Goal: Task Accomplishment & Management: Complete application form

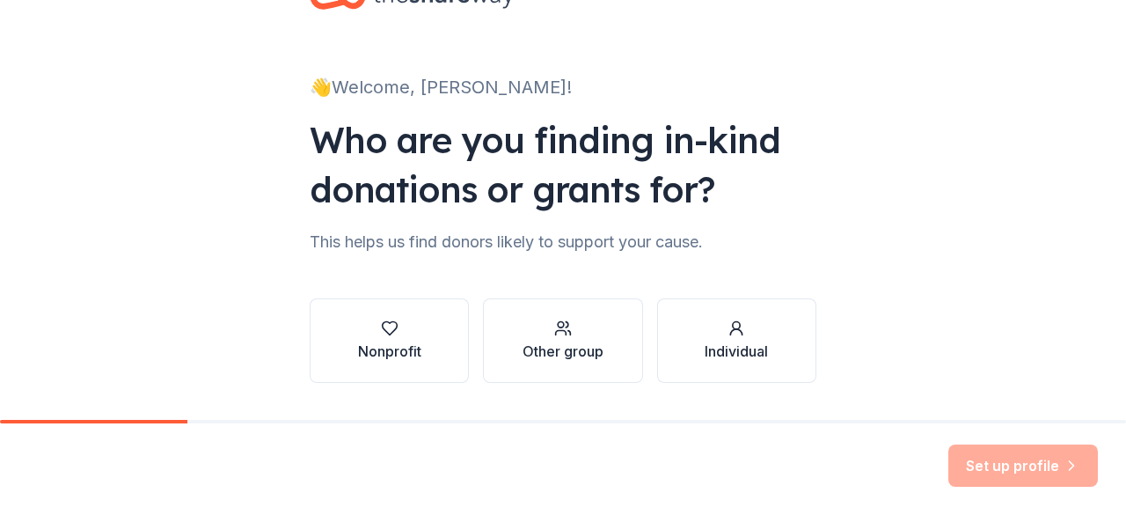
scroll to position [114, 0]
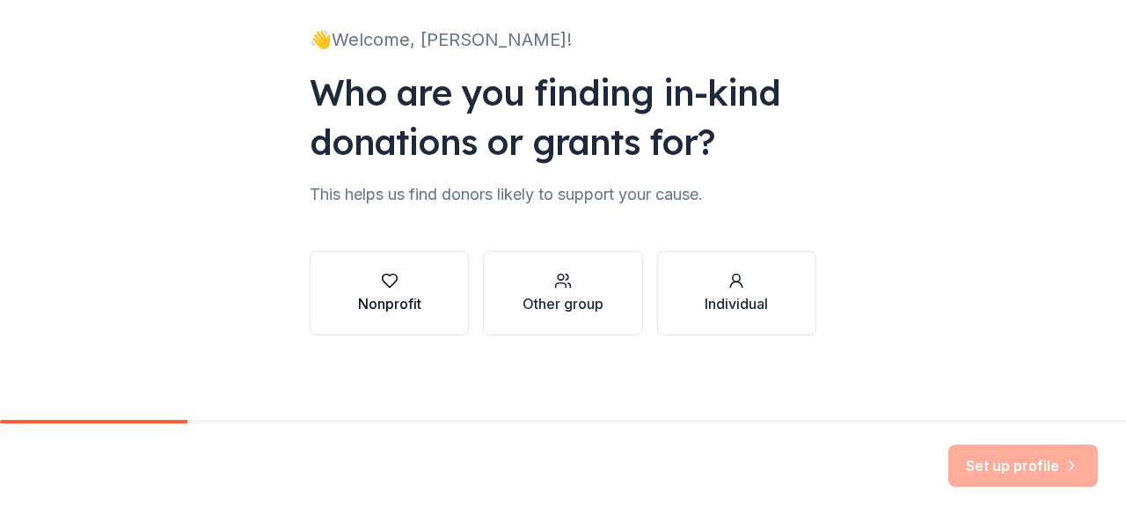
click at [361, 277] on div "button" at bounding box center [389, 281] width 63 height 18
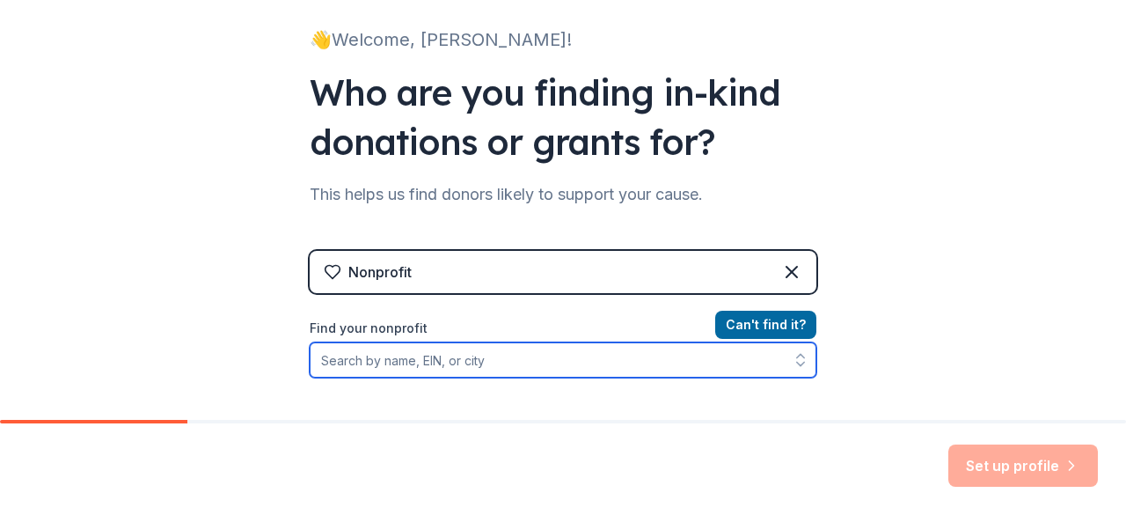
click at [513, 358] on input "Find your nonprofit" at bounding box center [563, 359] width 507 height 35
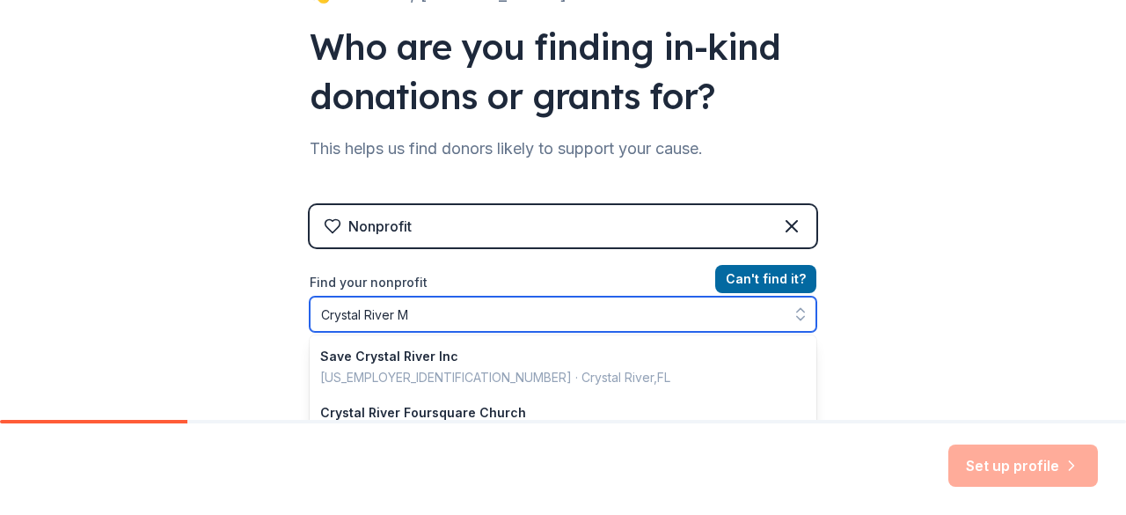
scroll to position [287, 0]
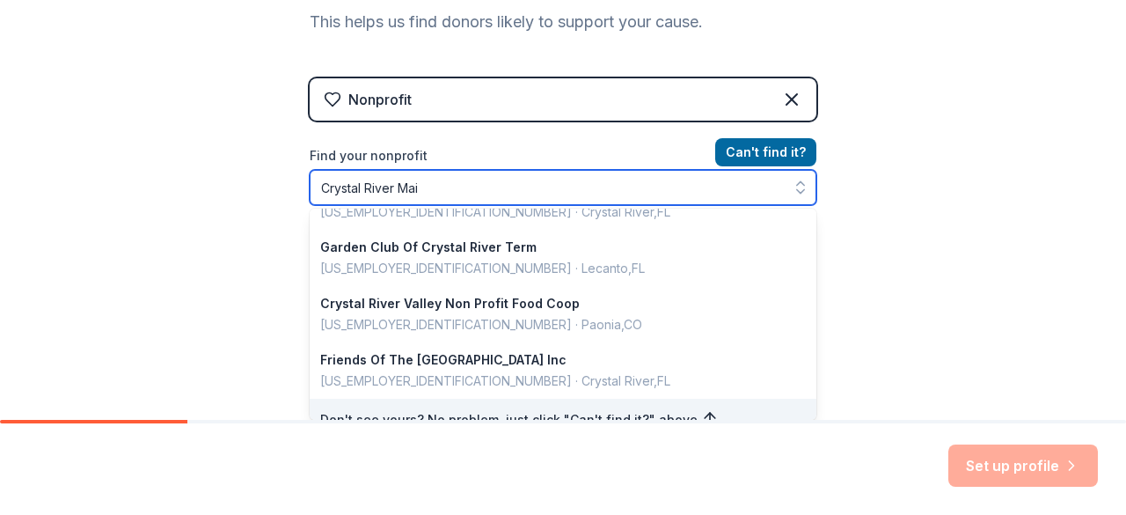
type input "Crystal River Main"
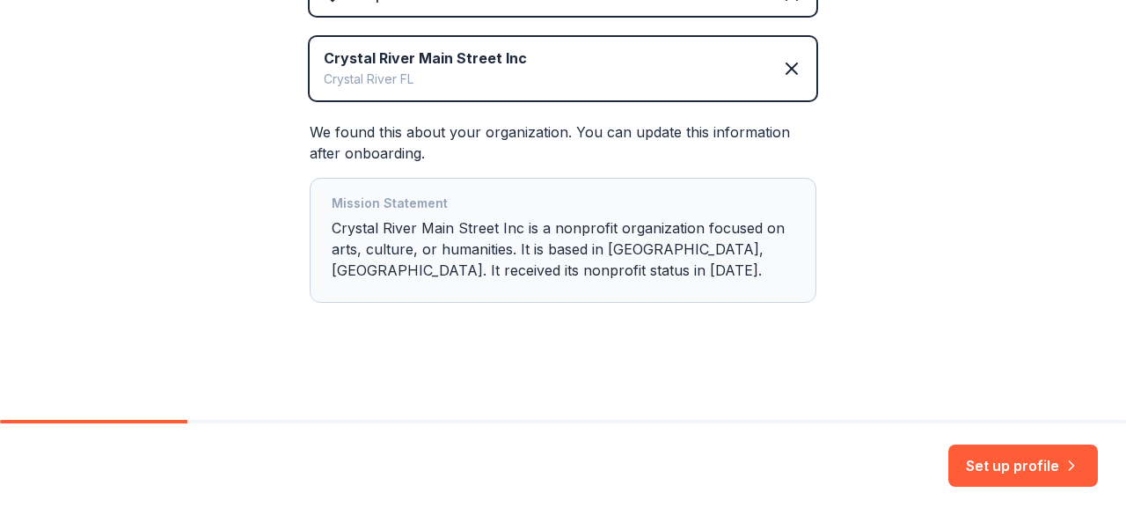
scroll to position [393, 0]
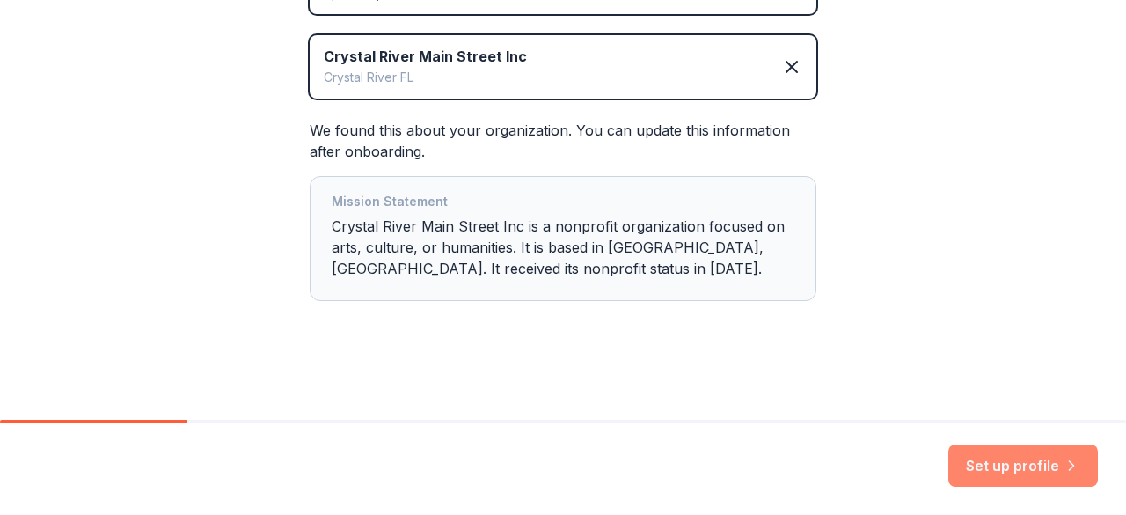
click at [993, 460] on button "Set up profile" at bounding box center [1024, 465] width 150 height 42
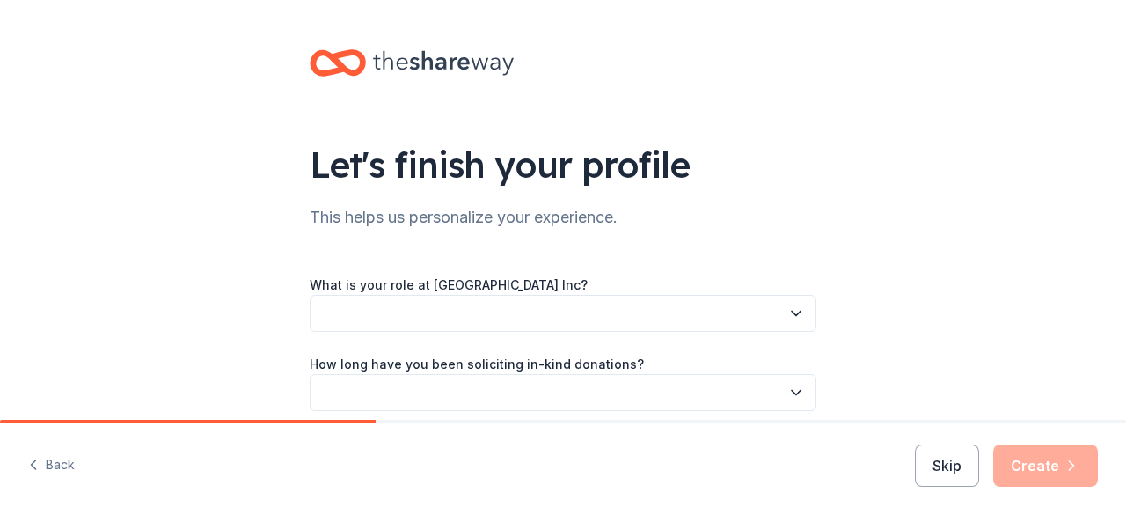
scroll to position [88, 0]
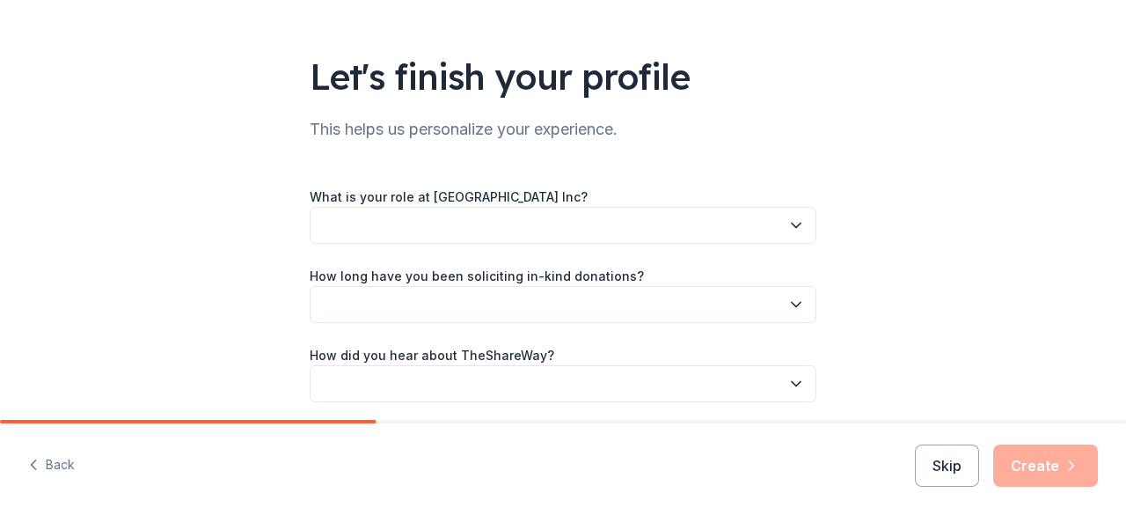
click at [704, 220] on button "button" at bounding box center [563, 225] width 507 height 37
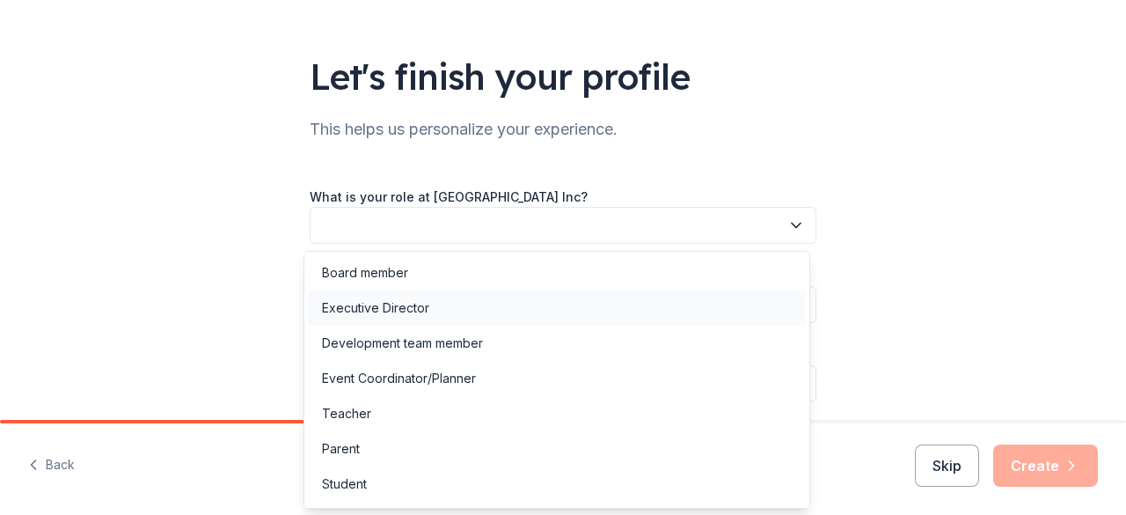
click at [408, 307] on div "Executive Director" at bounding box center [375, 307] width 107 height 21
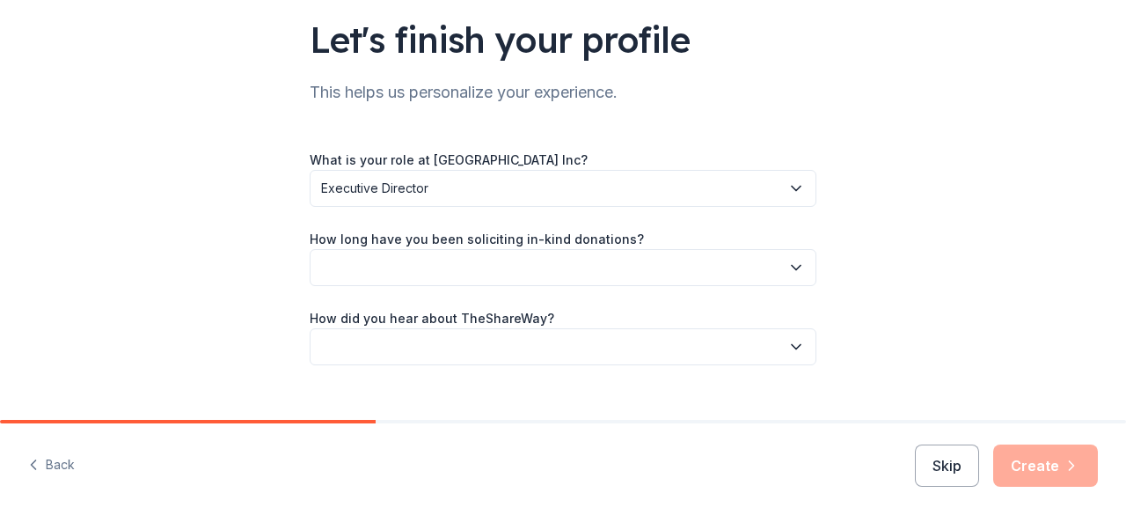
scroll to position [155, 0]
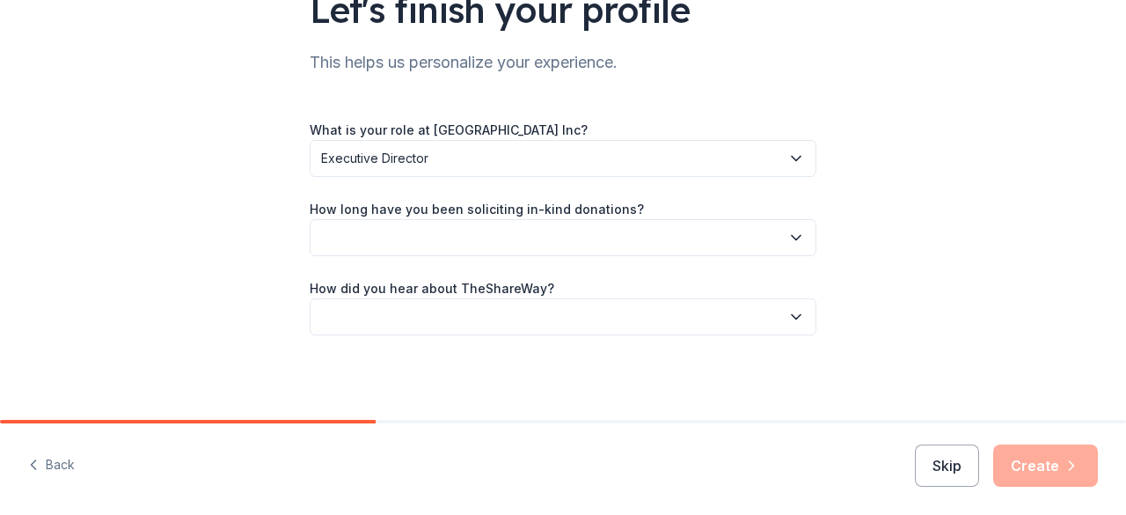
click at [465, 243] on button "button" at bounding box center [563, 237] width 507 height 37
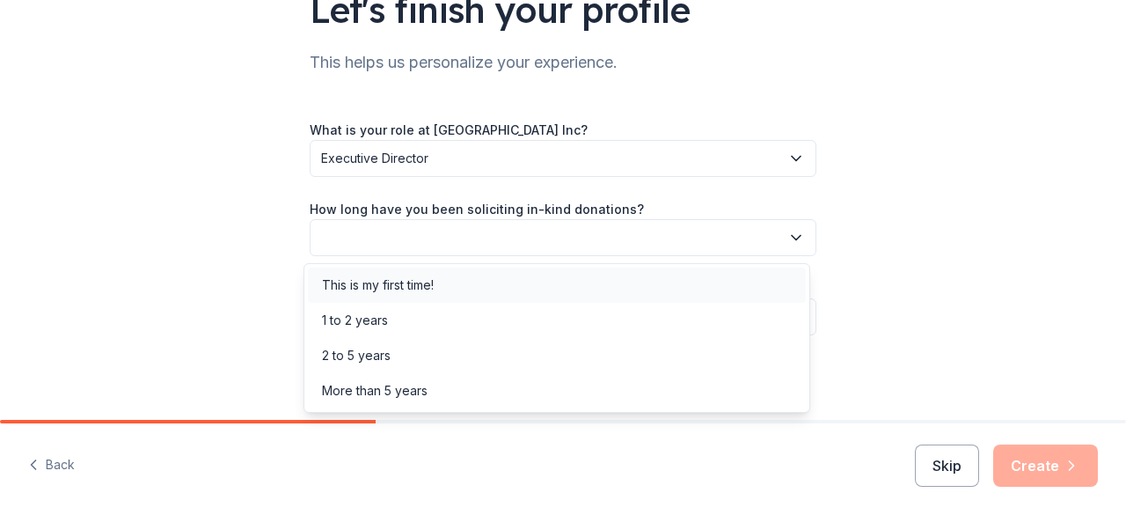
click at [412, 290] on div "This is my first time!" at bounding box center [378, 285] width 112 height 21
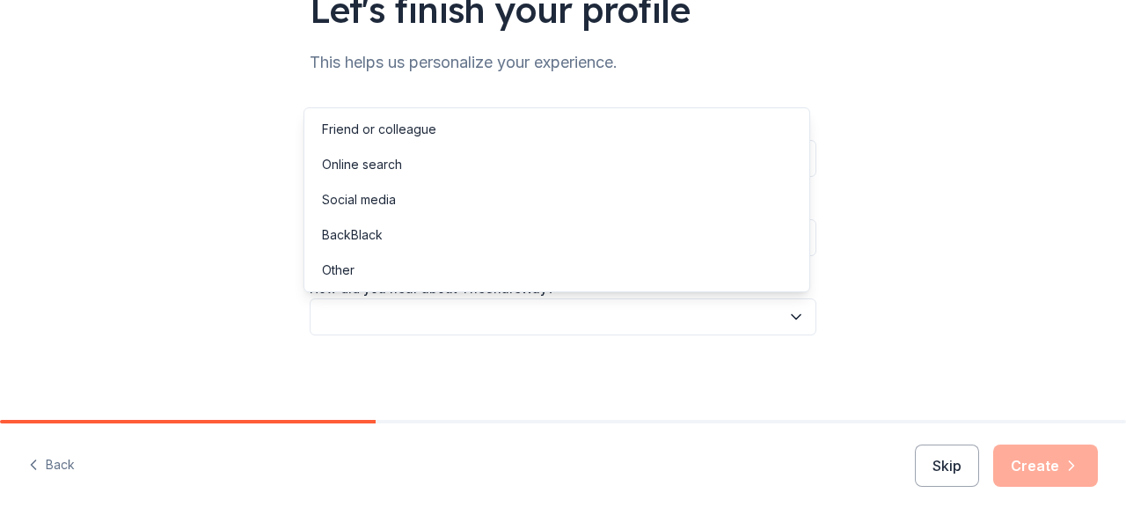
click at [440, 312] on button "button" at bounding box center [563, 316] width 507 height 37
click at [370, 156] on div "Online search" at bounding box center [362, 164] width 80 height 21
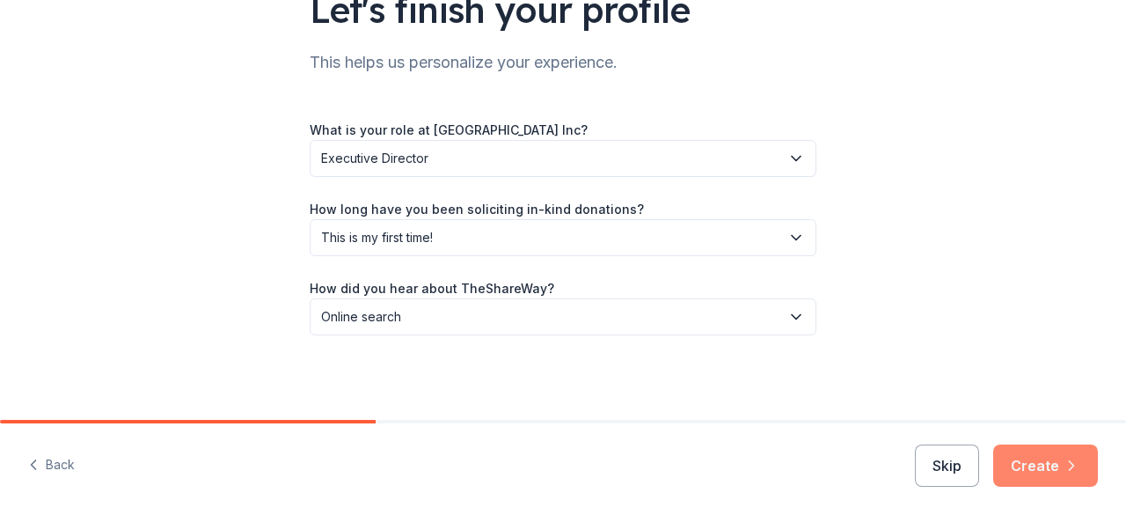
click at [1037, 453] on button "Create" at bounding box center [1046, 465] width 105 height 42
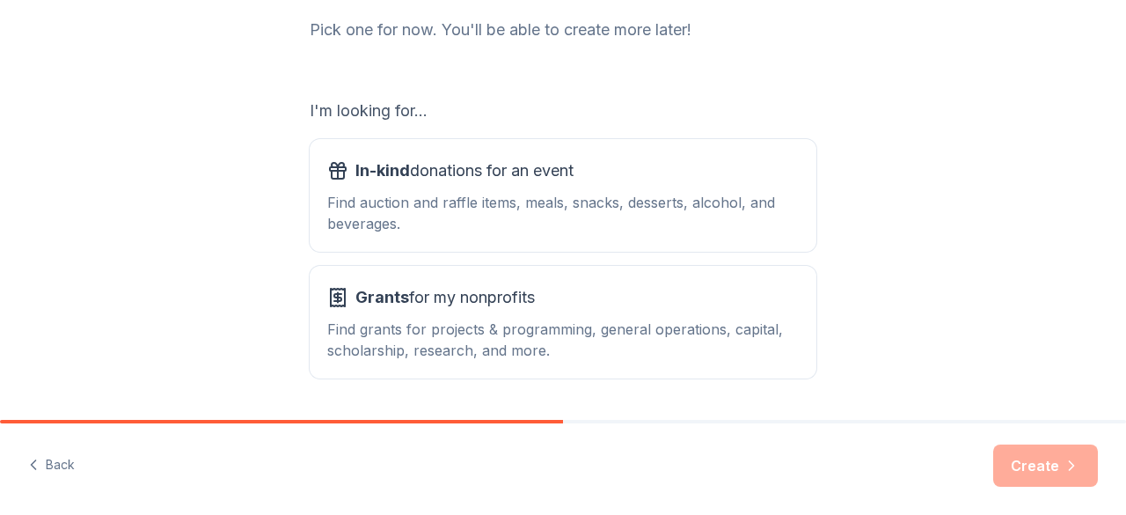
scroll to position [264, 0]
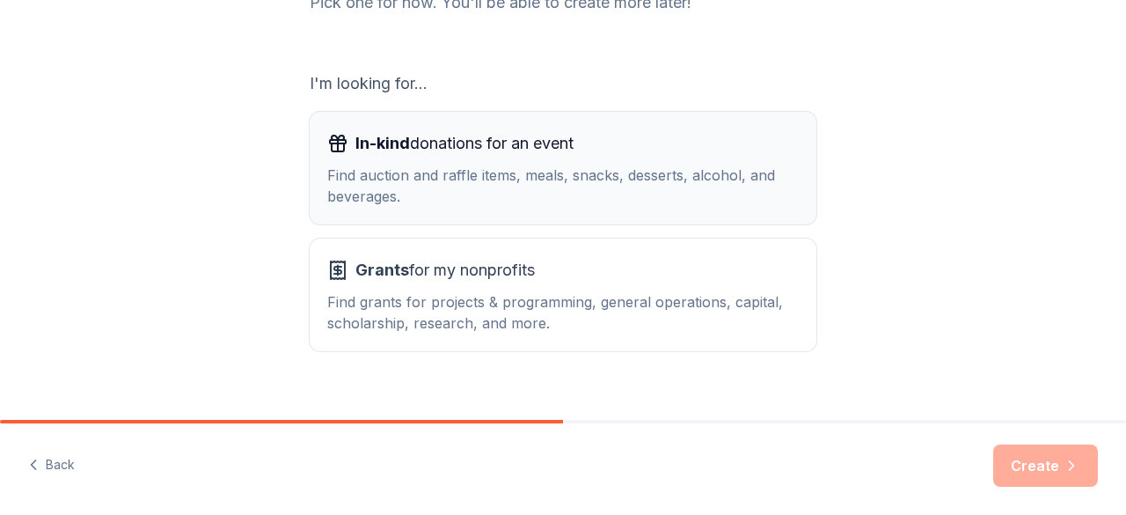
click at [383, 165] on div "Find auction and raffle items, meals, snacks, desserts, alcohol, and beverages." at bounding box center [563, 186] width 472 height 42
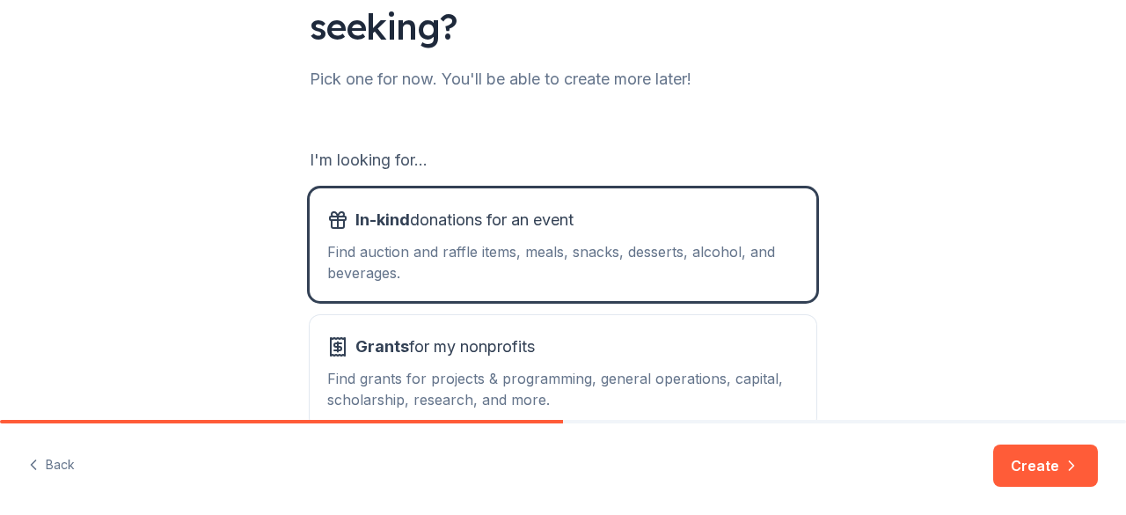
scroll to position [88, 0]
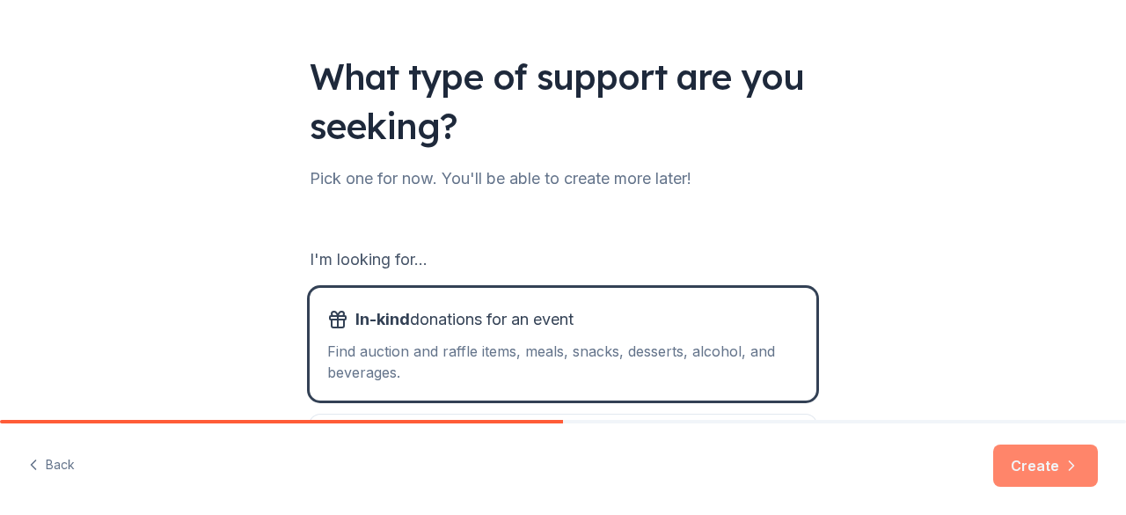
click at [1033, 464] on button "Create" at bounding box center [1046, 465] width 105 height 42
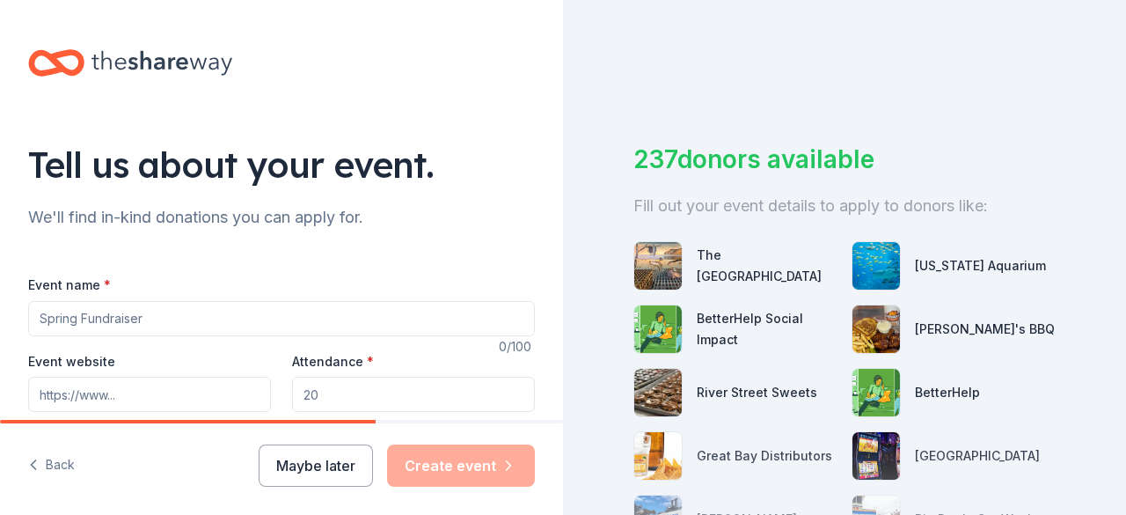
click at [140, 319] on input "Event name *" at bounding box center [281, 318] width 507 height 35
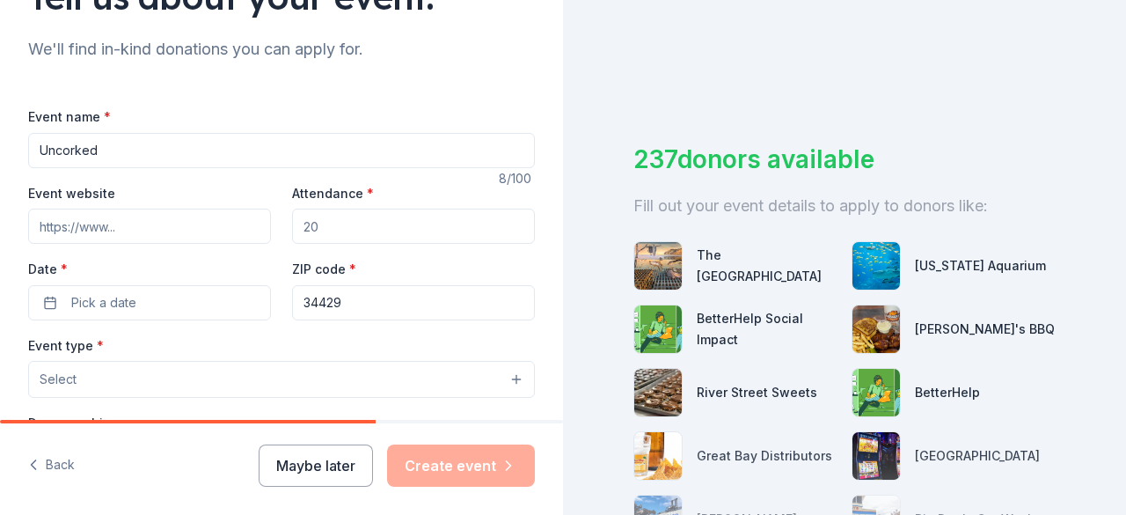
scroll to position [176, 0]
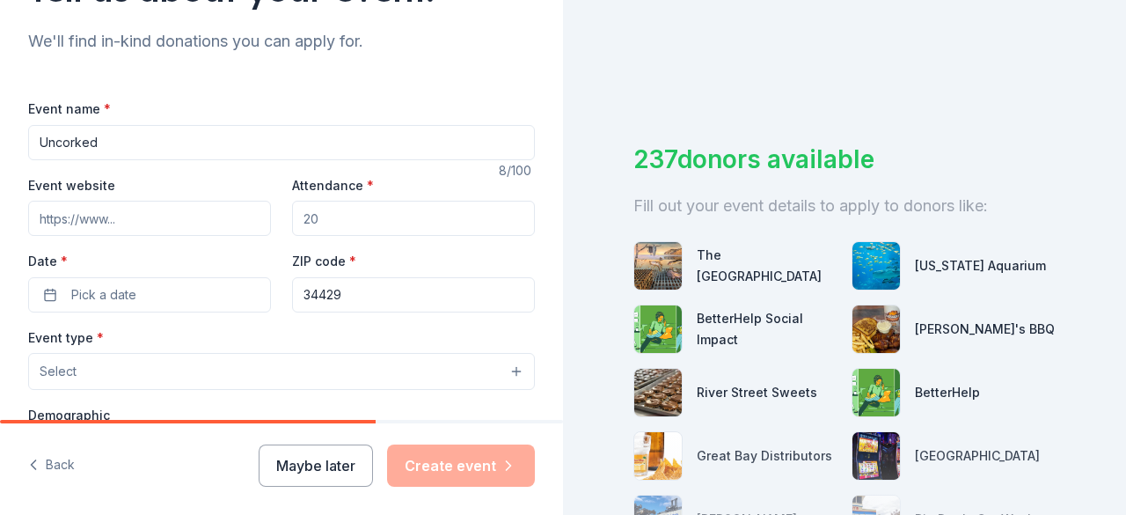
type input "Uncorked"
click at [328, 219] on input "Attendance *" at bounding box center [413, 218] width 243 height 35
type input "200"
click at [113, 297] on span "Pick a date" at bounding box center [103, 294] width 65 height 21
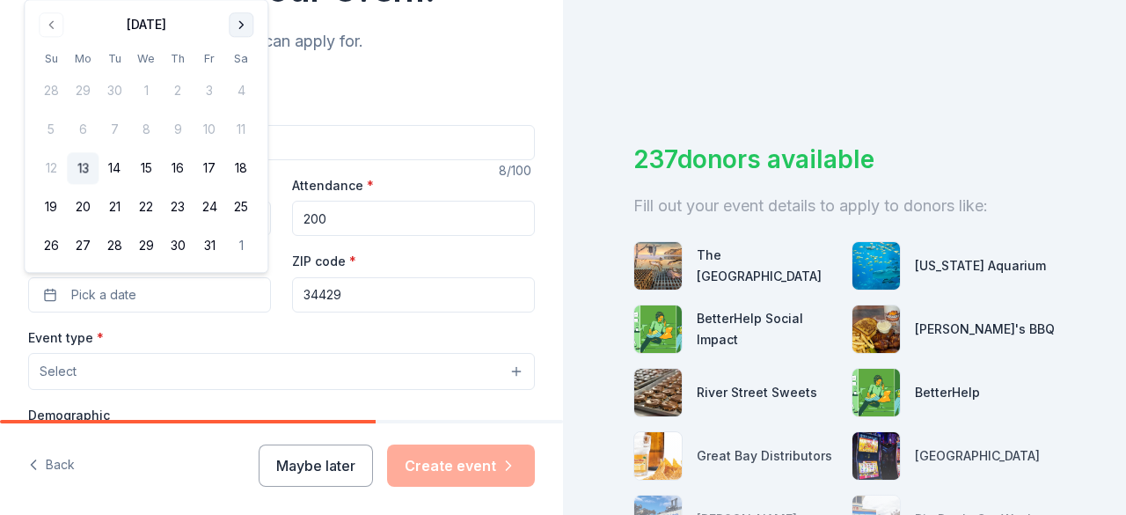
click at [234, 25] on button "Go to next month" at bounding box center [241, 24] width 25 height 25
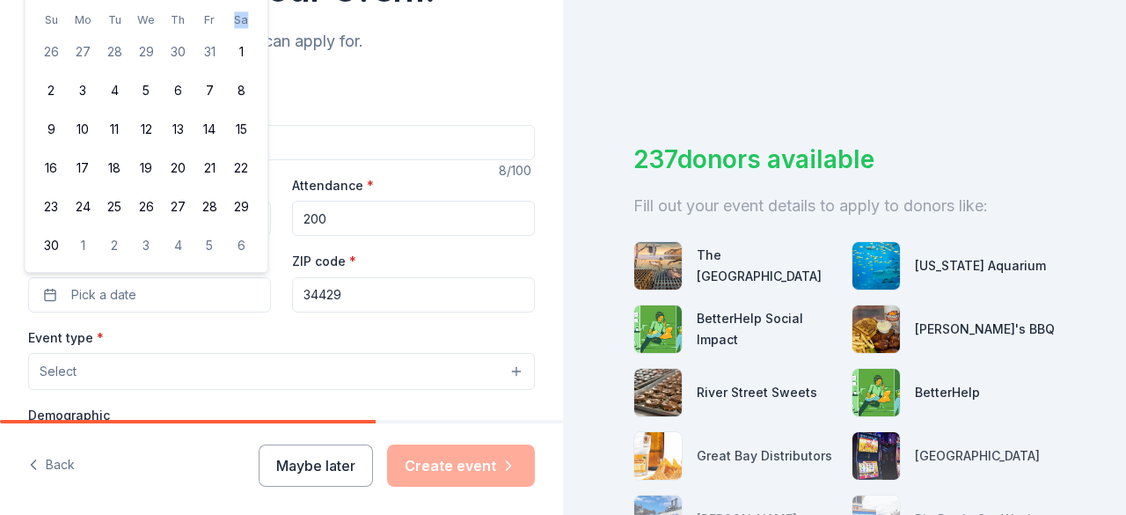
click at [234, 25] on th "Sa" at bounding box center [241, 20] width 32 height 18
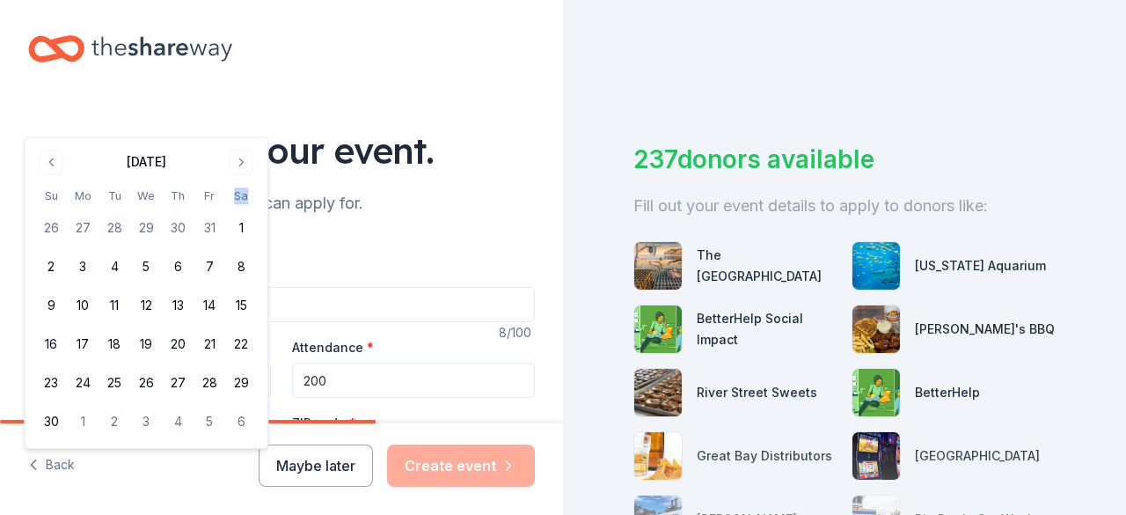
scroll to position [0, 0]
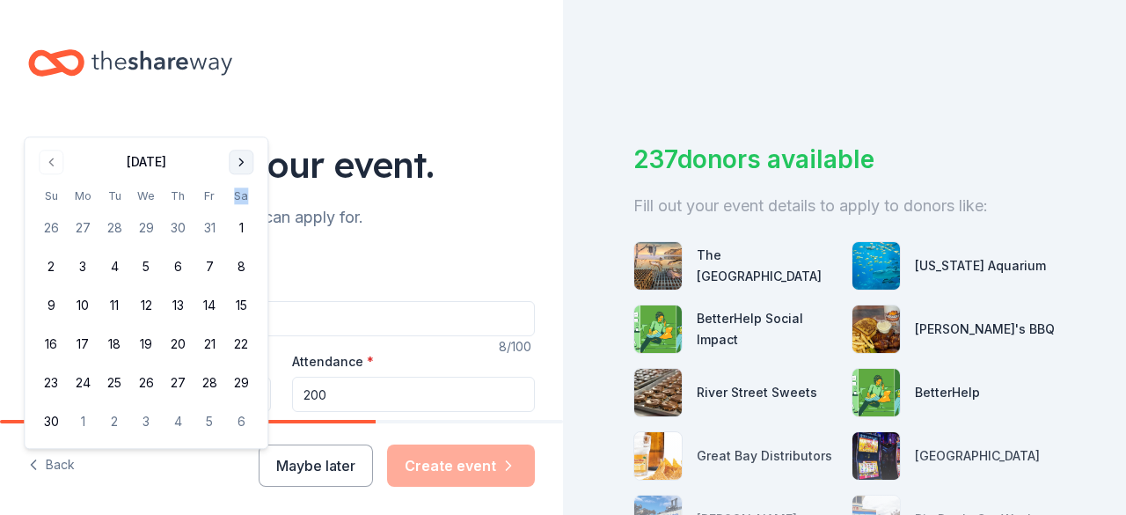
click at [241, 165] on button "Go to next month" at bounding box center [241, 162] width 25 height 25
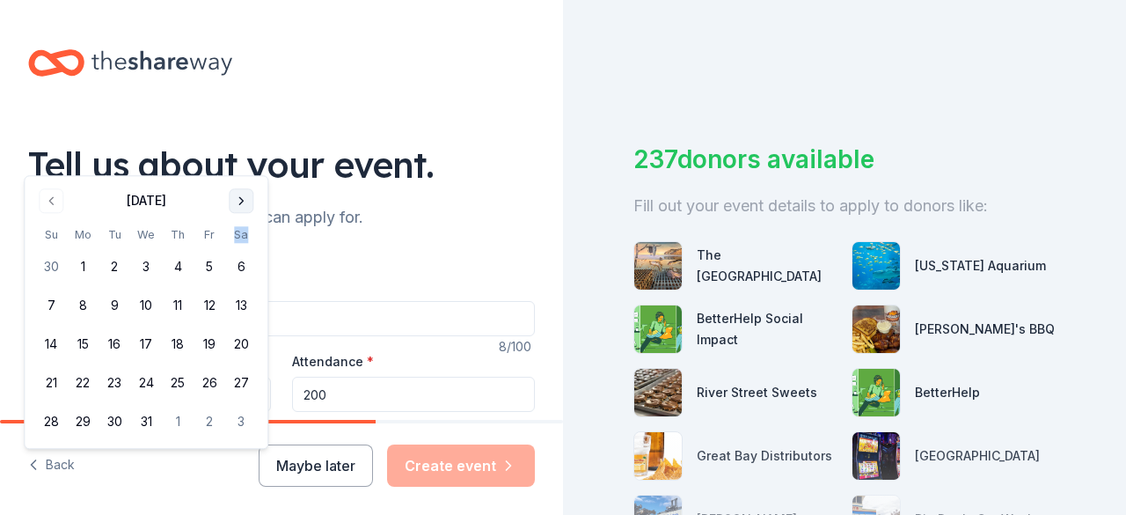
click at [241, 165] on div "Tell us about your event." at bounding box center [281, 164] width 507 height 49
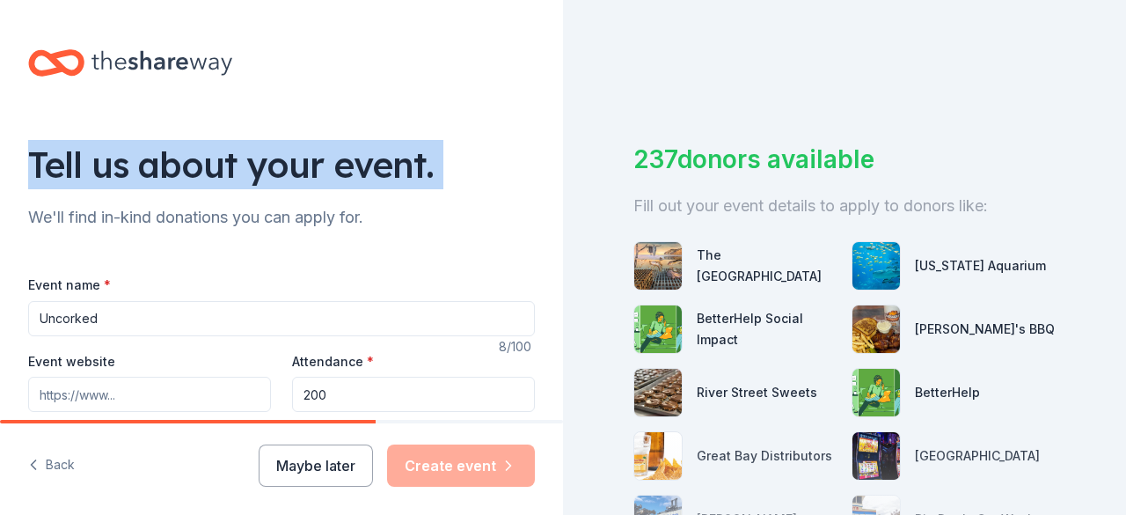
click at [241, 165] on div "Tell us about your event." at bounding box center [281, 164] width 507 height 49
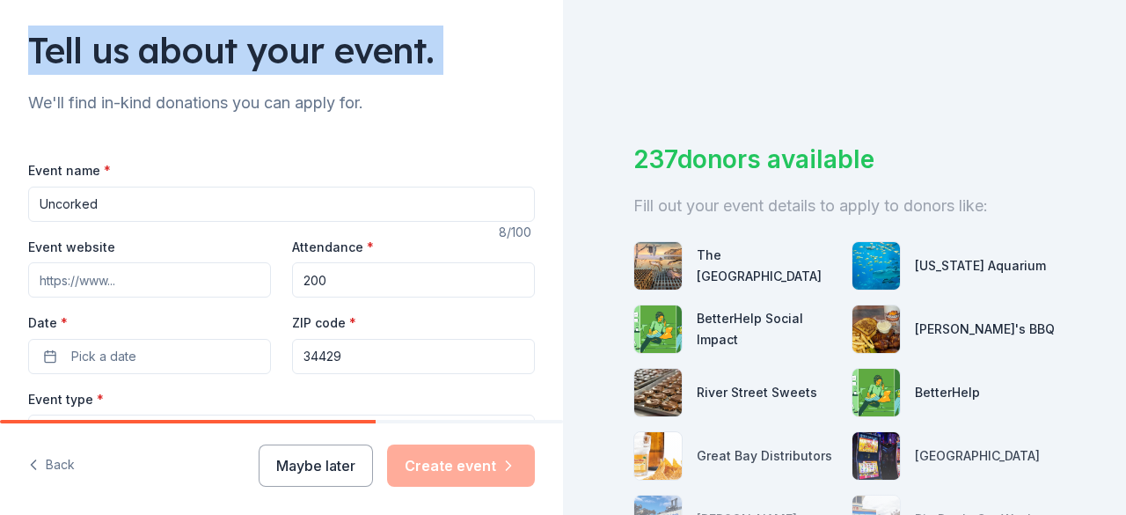
scroll to position [176, 0]
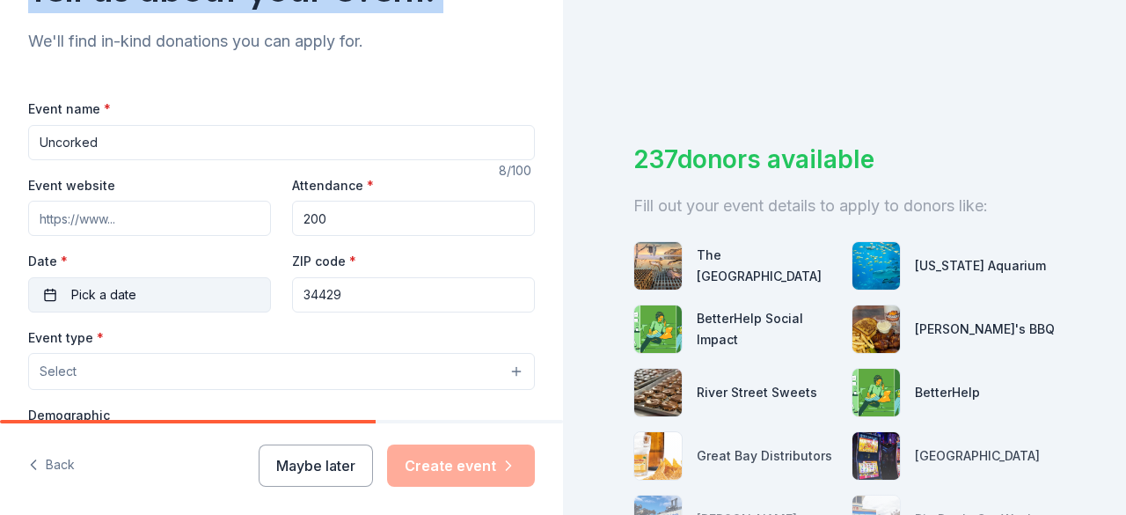
click at [185, 287] on button "Pick a date" at bounding box center [149, 294] width 243 height 35
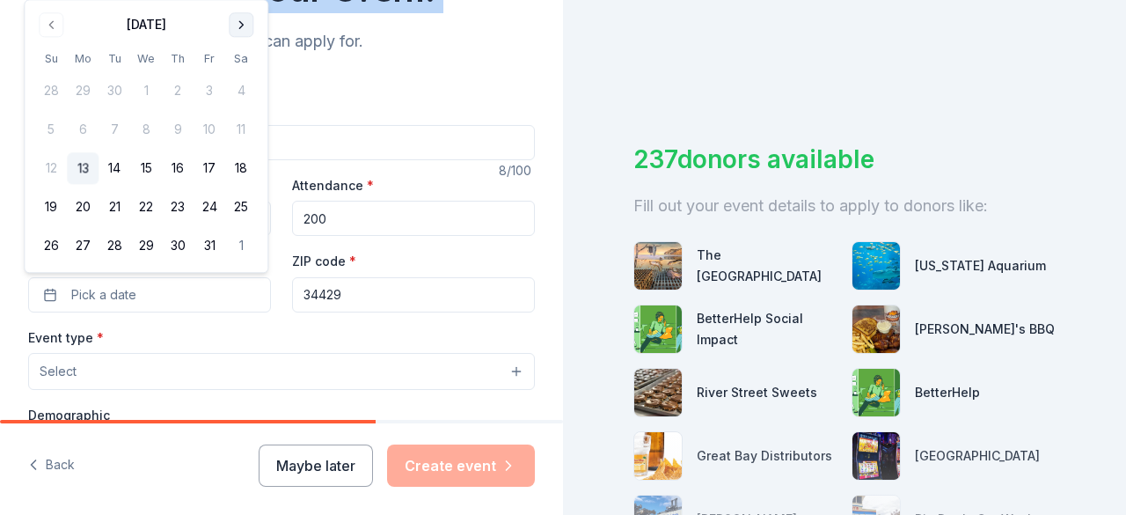
click at [245, 30] on button "Go to next month" at bounding box center [241, 24] width 25 height 25
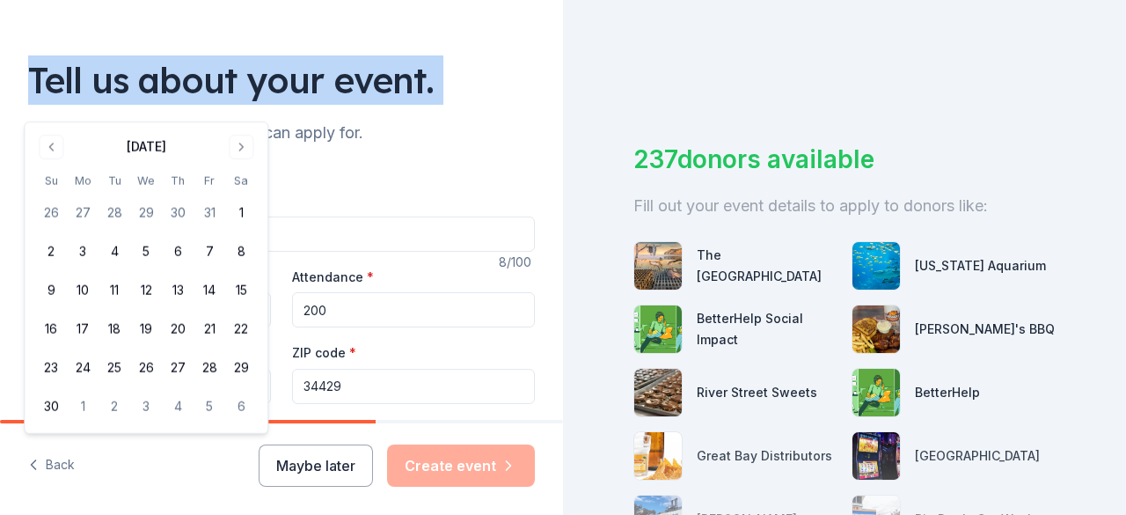
scroll to position [0, 0]
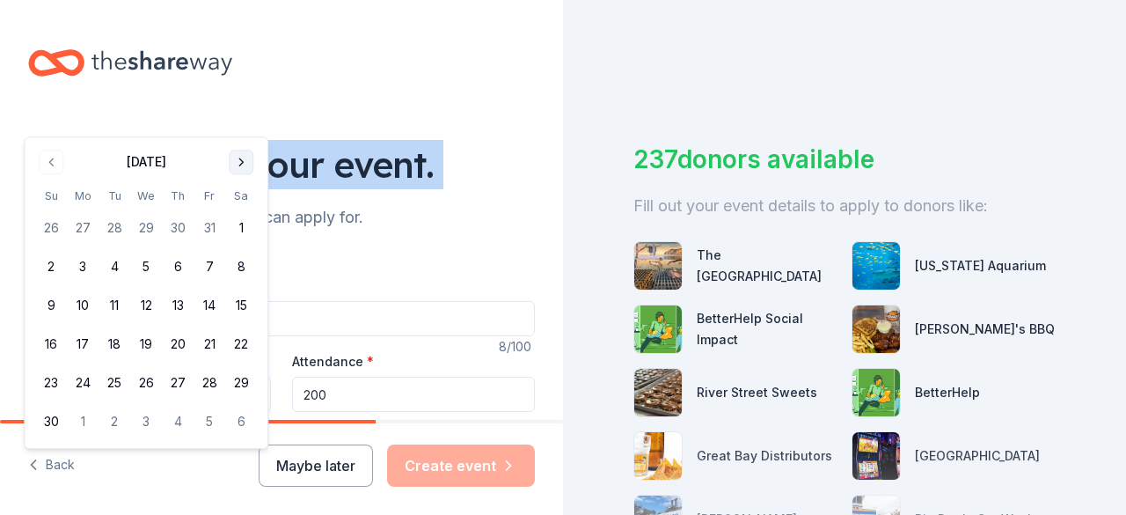
click at [245, 165] on button "Go to next month" at bounding box center [241, 162] width 25 height 25
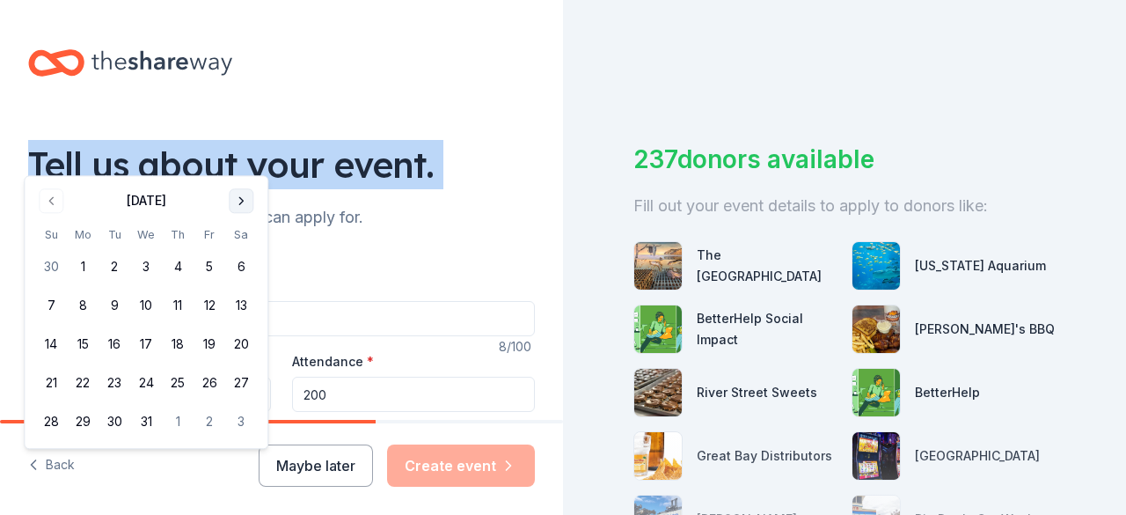
click at [238, 198] on button "Go to next month" at bounding box center [241, 200] width 25 height 25
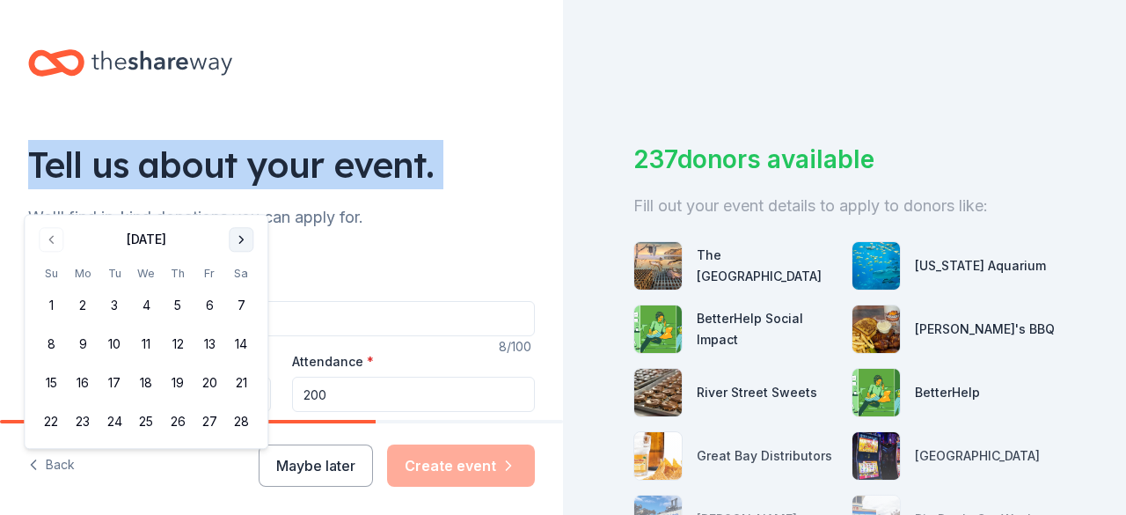
click at [241, 239] on button "Go to next month" at bounding box center [241, 239] width 25 height 25
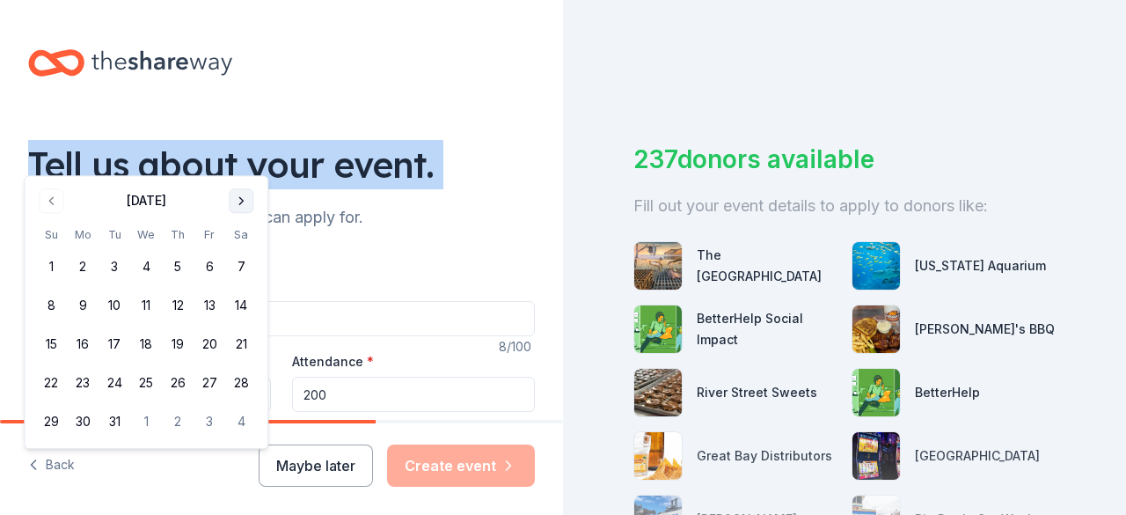
click at [238, 203] on button "Go to next month" at bounding box center [241, 200] width 25 height 25
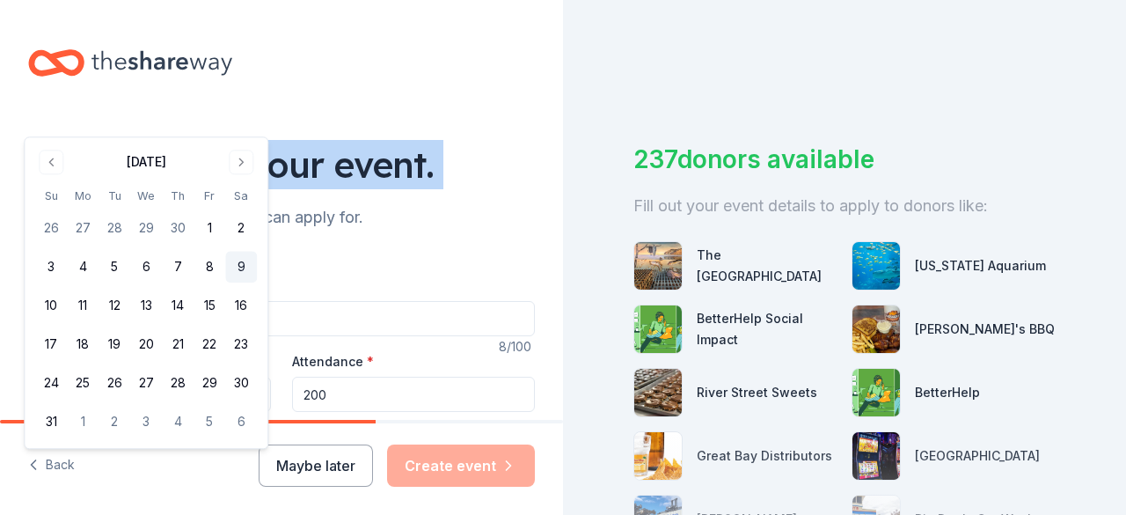
click at [238, 267] on button "9" at bounding box center [241, 268] width 32 height 32
click at [245, 266] on button "9" at bounding box center [241, 268] width 32 height 32
click at [252, 258] on button "9" at bounding box center [241, 268] width 32 height 32
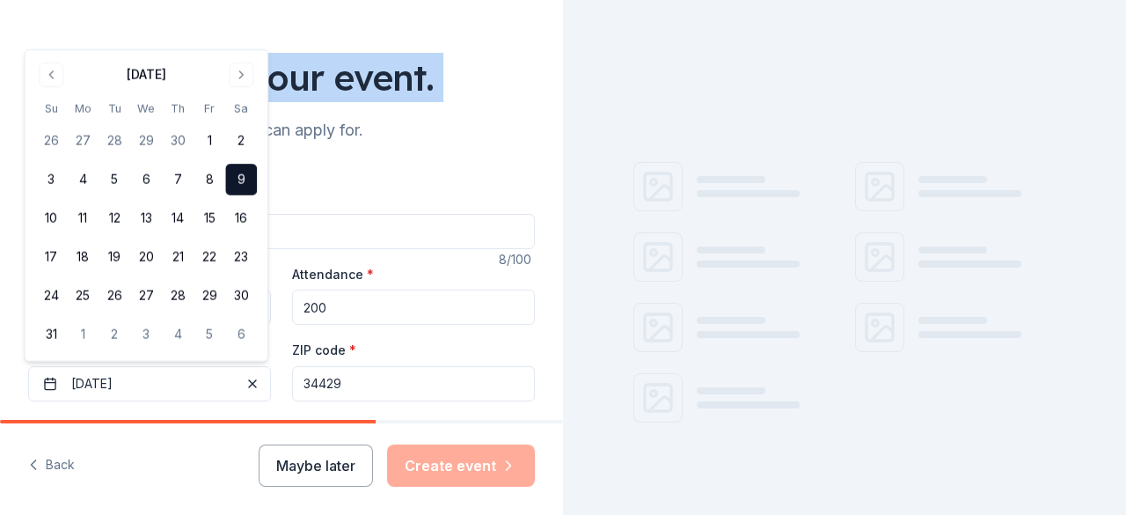
scroll to position [88, 0]
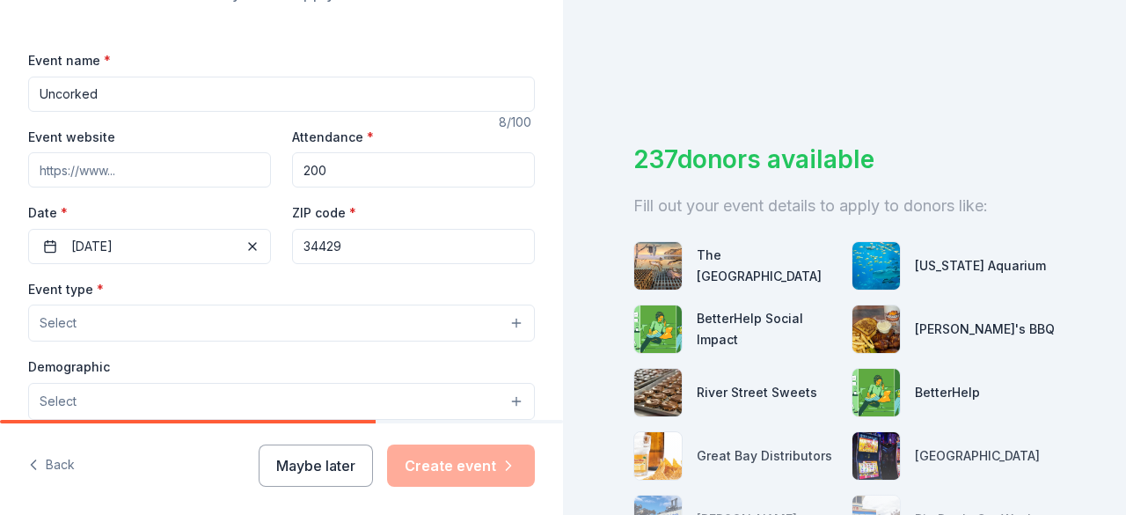
scroll to position [264, 0]
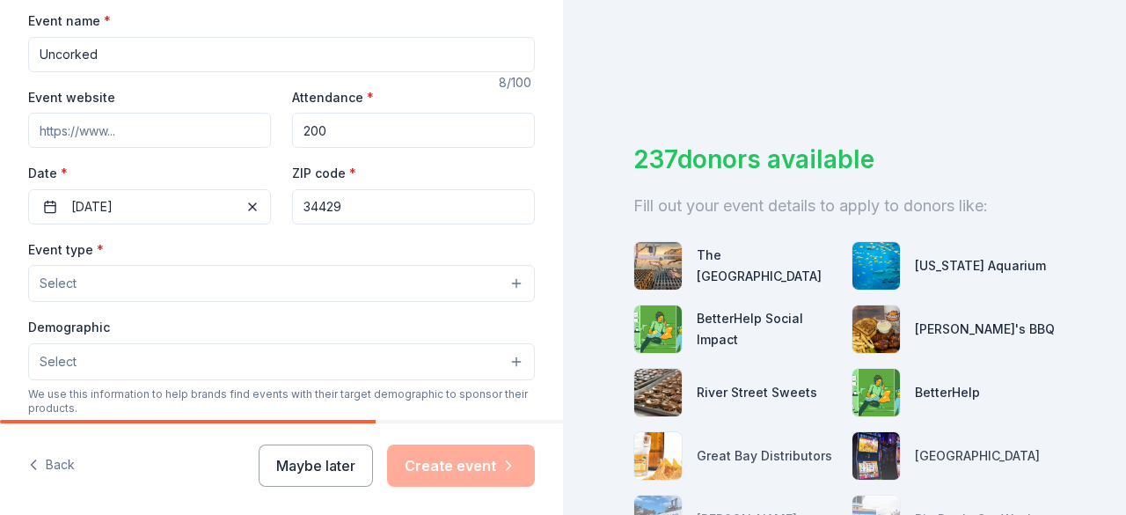
click at [148, 282] on button "Select" at bounding box center [281, 283] width 507 height 37
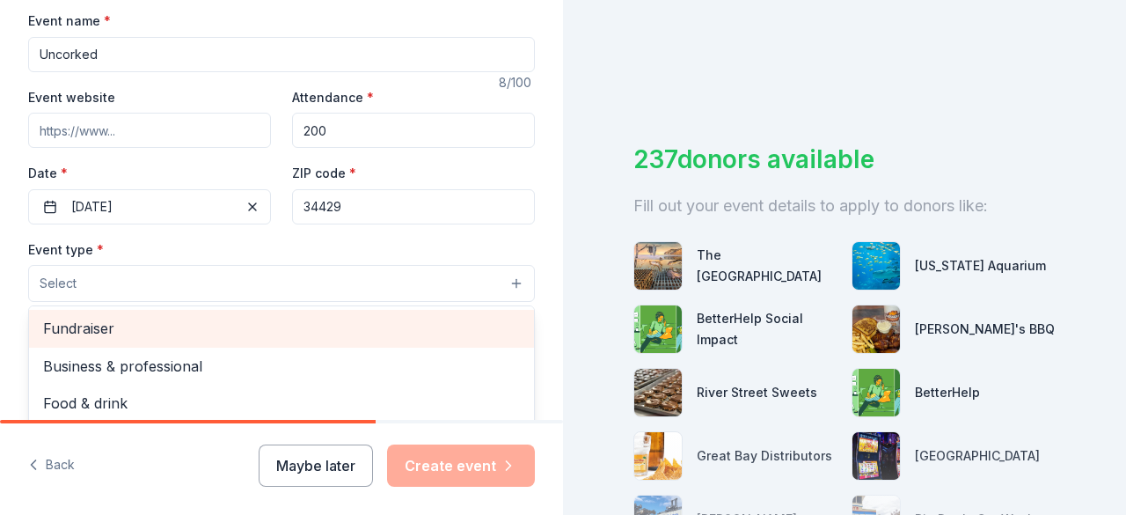
click at [114, 326] on span "Fundraiser" at bounding box center [281, 328] width 477 height 23
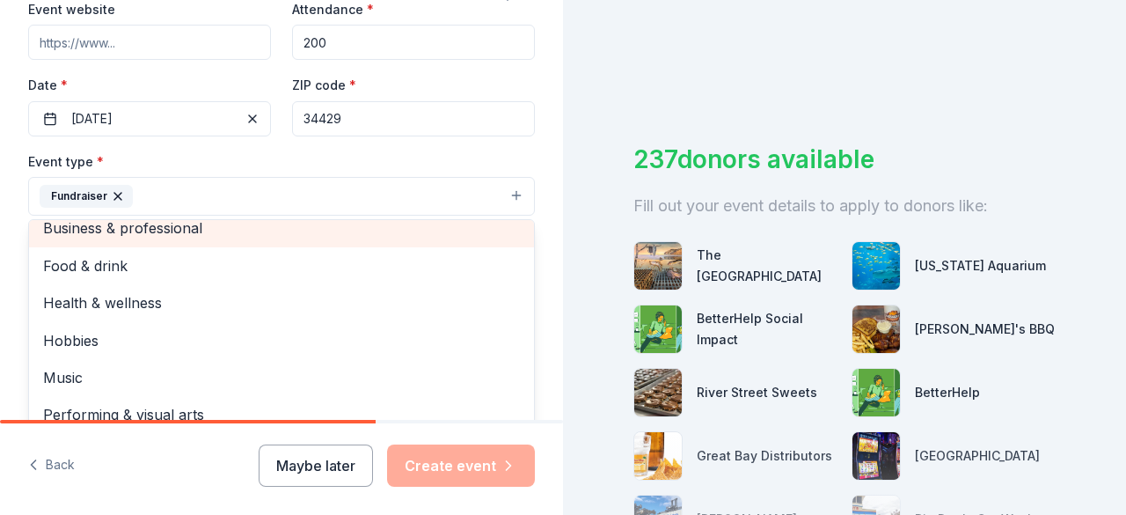
scroll to position [21, 0]
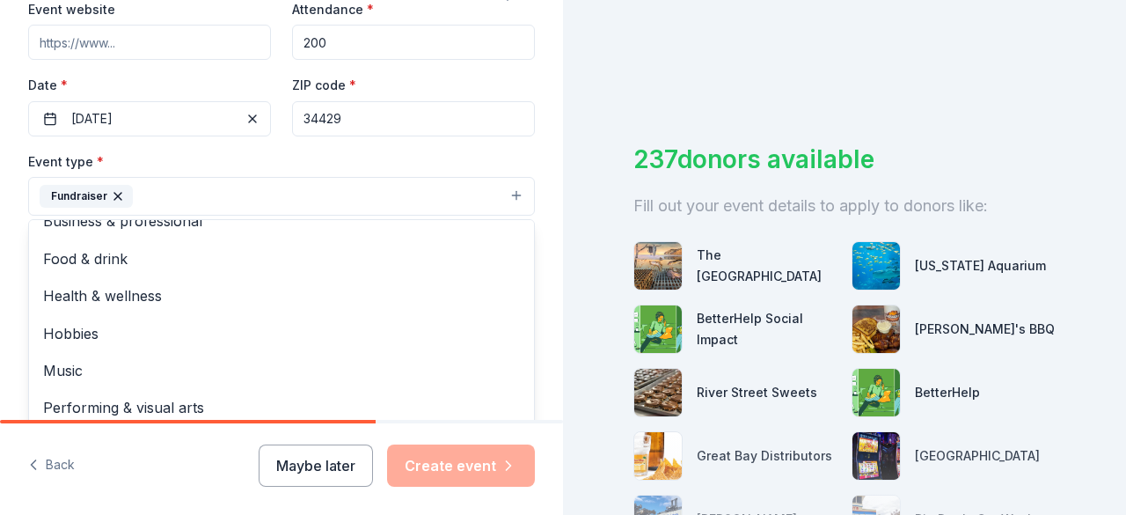
click at [247, 158] on div "Event type * Fundraiser Business & professional Food & drink Health & wellness …" at bounding box center [281, 183] width 507 height 66
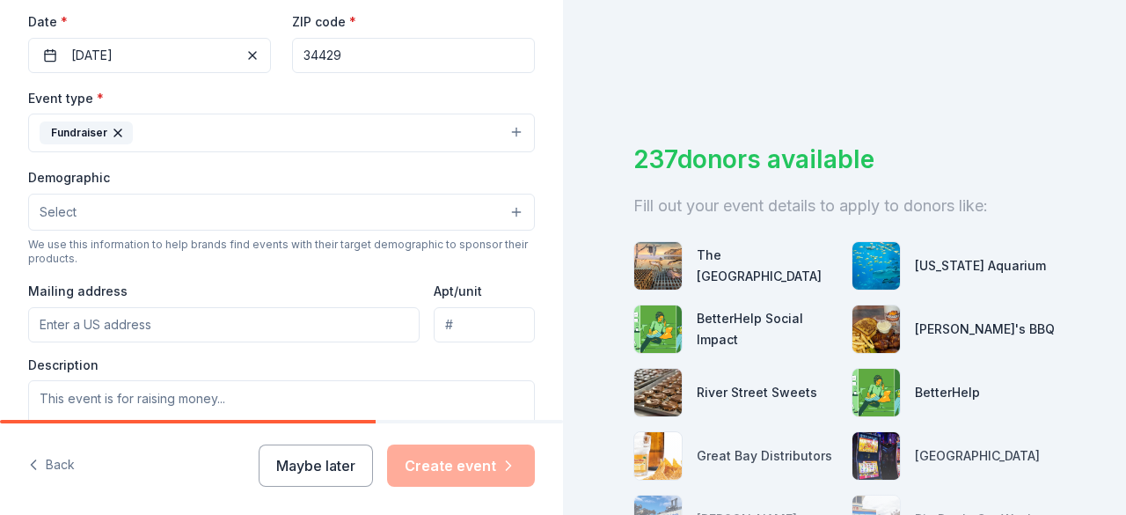
scroll to position [440, 0]
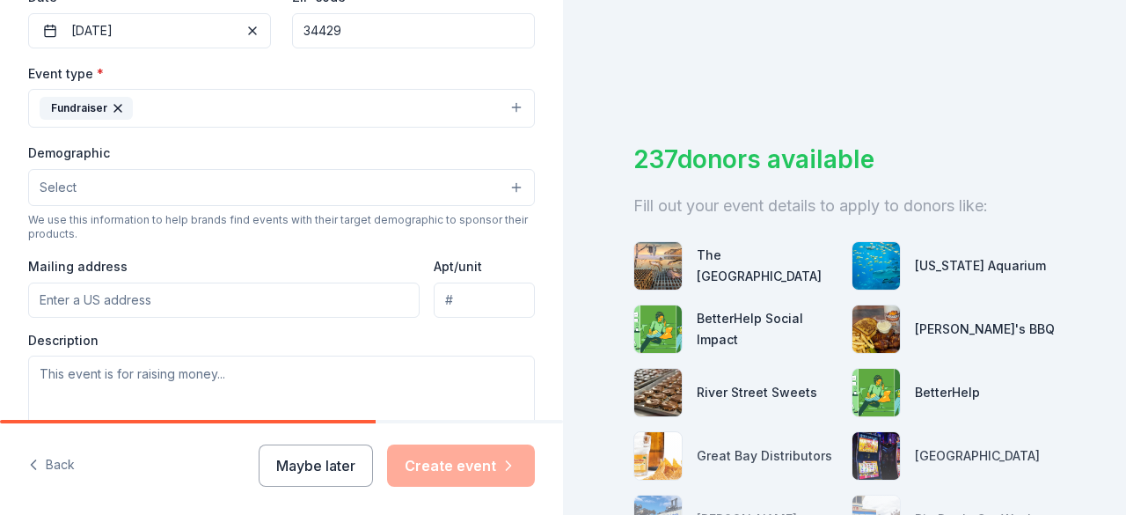
click at [102, 179] on button "Select" at bounding box center [281, 187] width 507 height 37
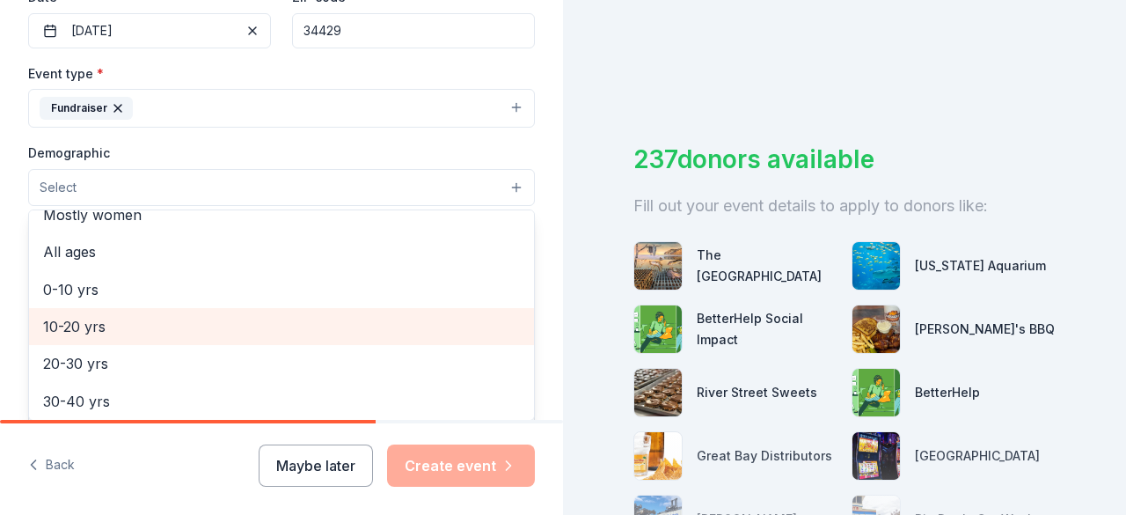
scroll to position [0, 0]
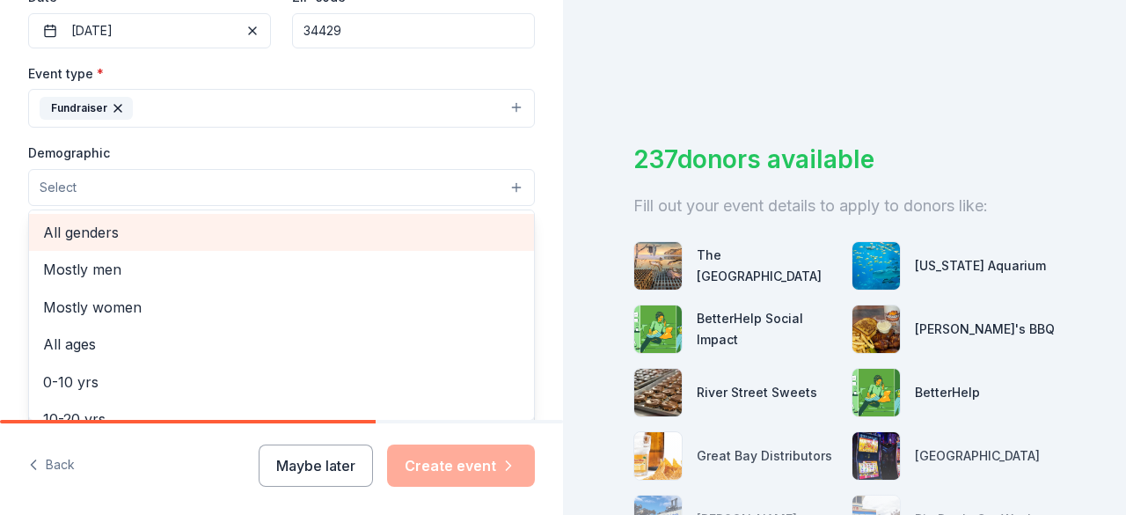
click at [59, 221] on span "All genders" at bounding box center [281, 232] width 477 height 23
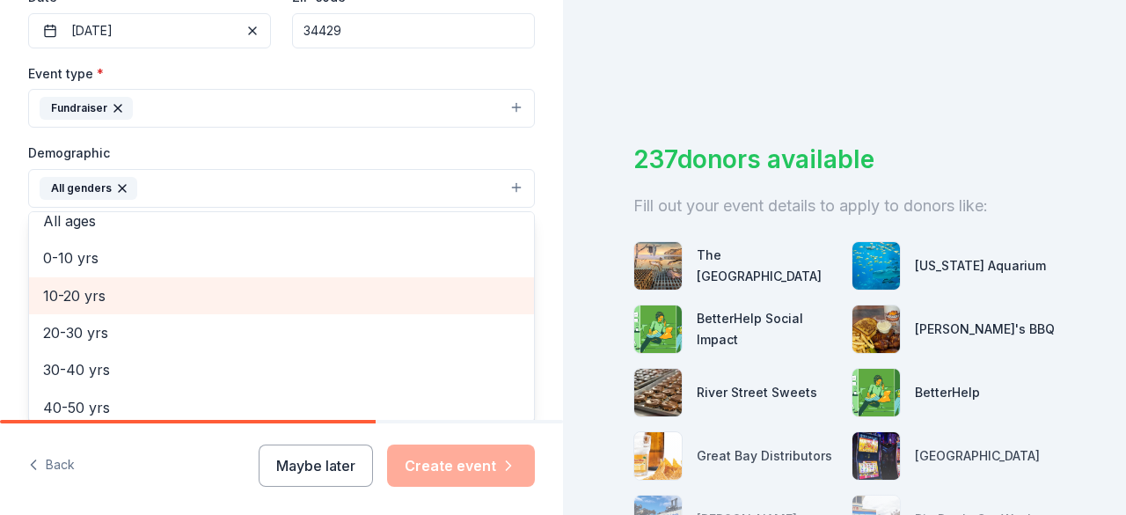
scroll to position [176, 0]
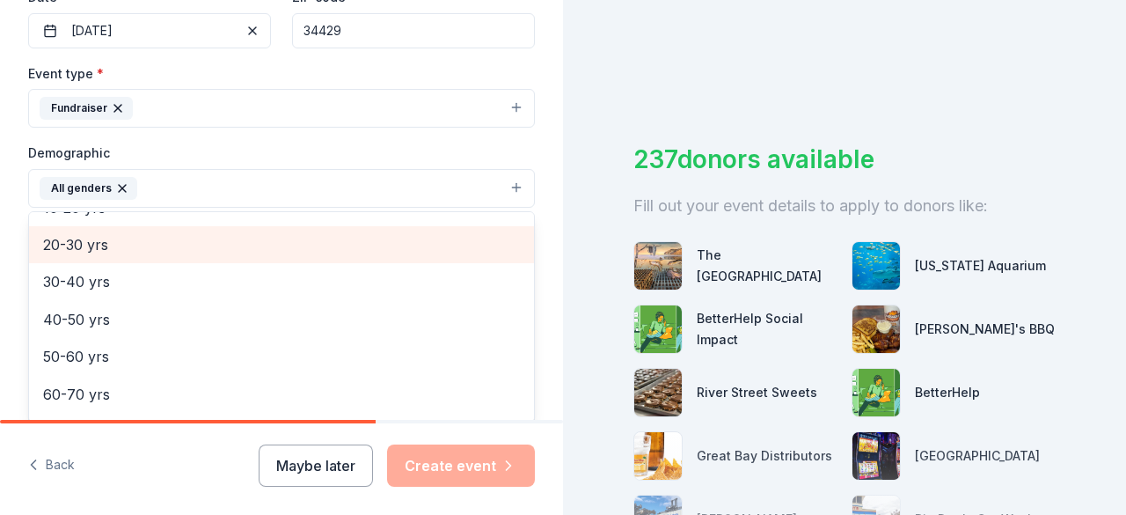
click at [81, 253] on div "20-30 yrs" at bounding box center [281, 244] width 505 height 37
click at [90, 249] on span "30-40 yrs" at bounding box center [281, 244] width 477 height 23
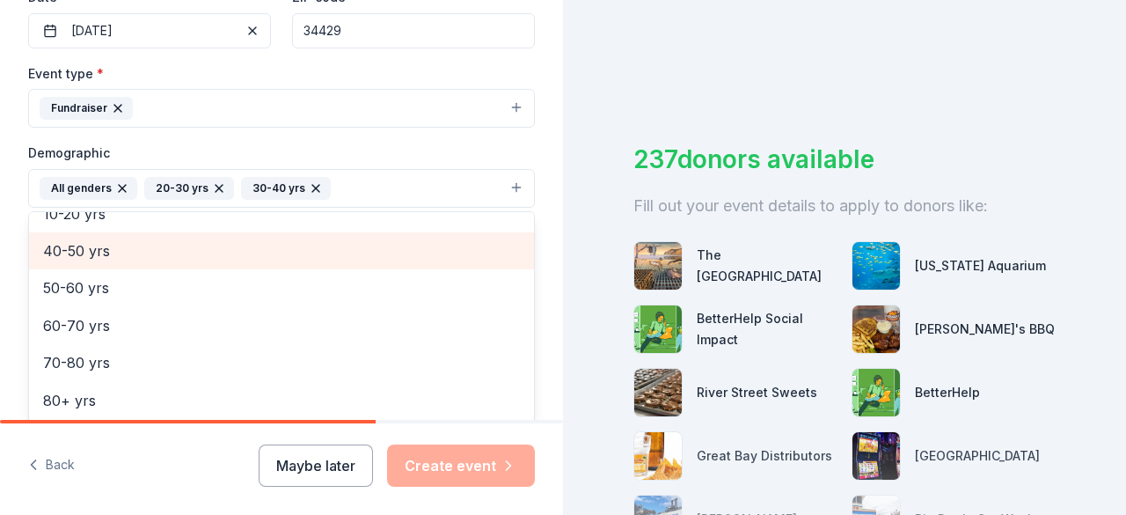
click at [85, 258] on span "40-50 yrs" at bounding box center [281, 250] width 477 height 23
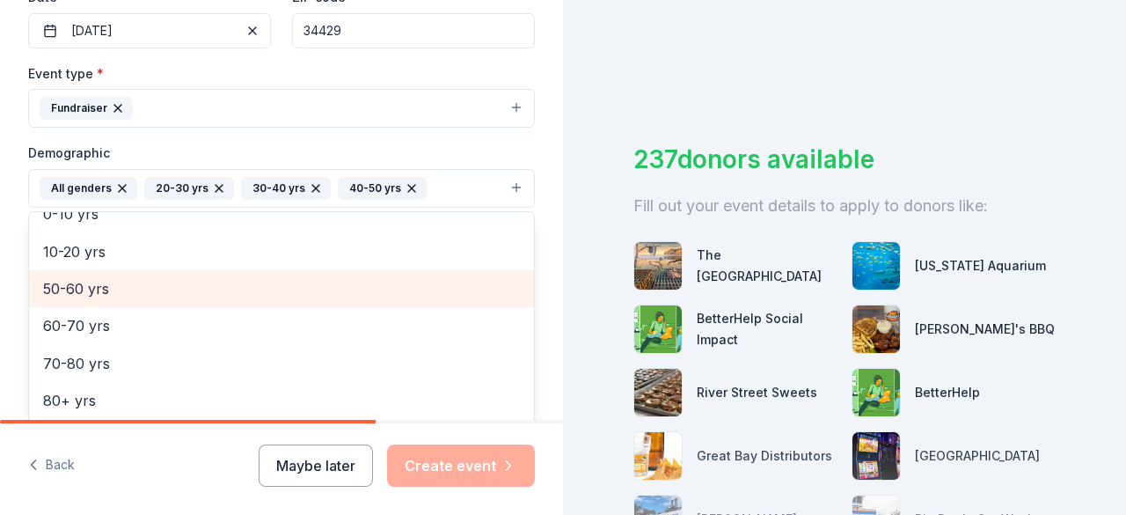
click at [80, 277] on span "50-60 yrs" at bounding box center [281, 288] width 477 height 23
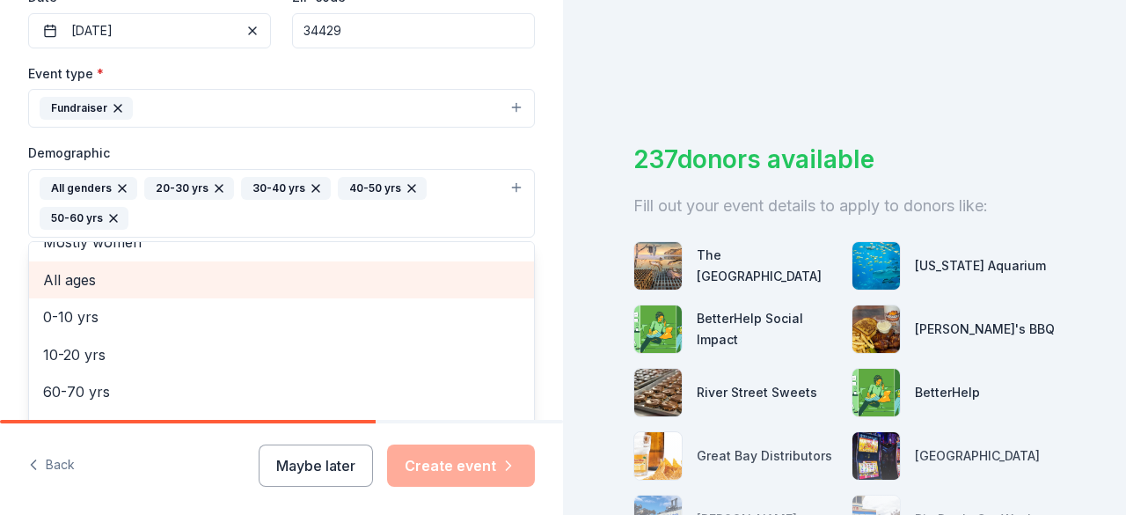
scroll to position [95, 0]
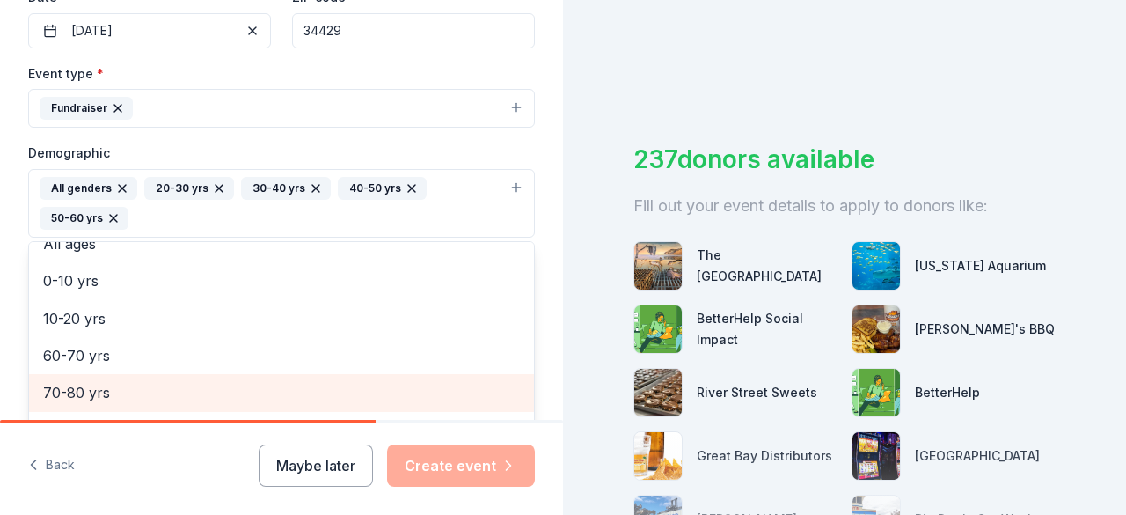
click at [73, 381] on span "70-80 yrs" at bounding box center [281, 392] width 477 height 23
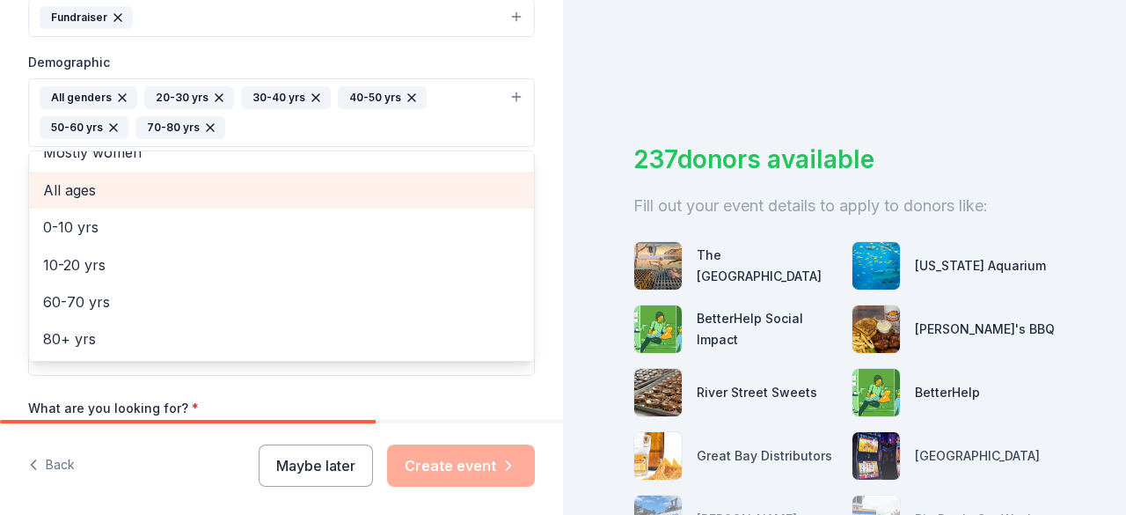
scroll to position [616, 0]
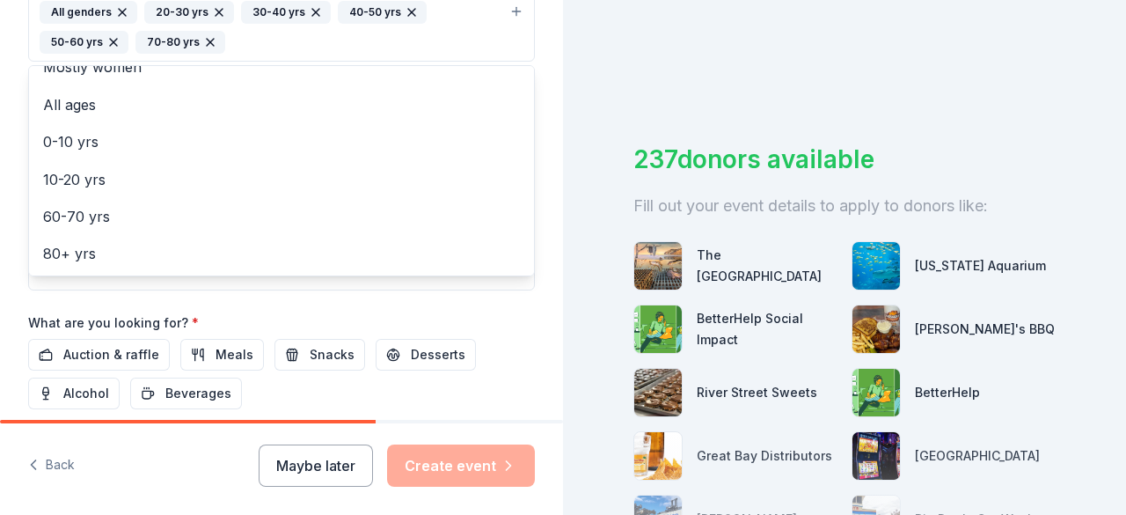
click at [84, 344] on div "Event name * Uncorked 8 /100 Event website Attendance * 200 Date * [DATE] ZIP c…" at bounding box center [281, 81] width 507 height 847
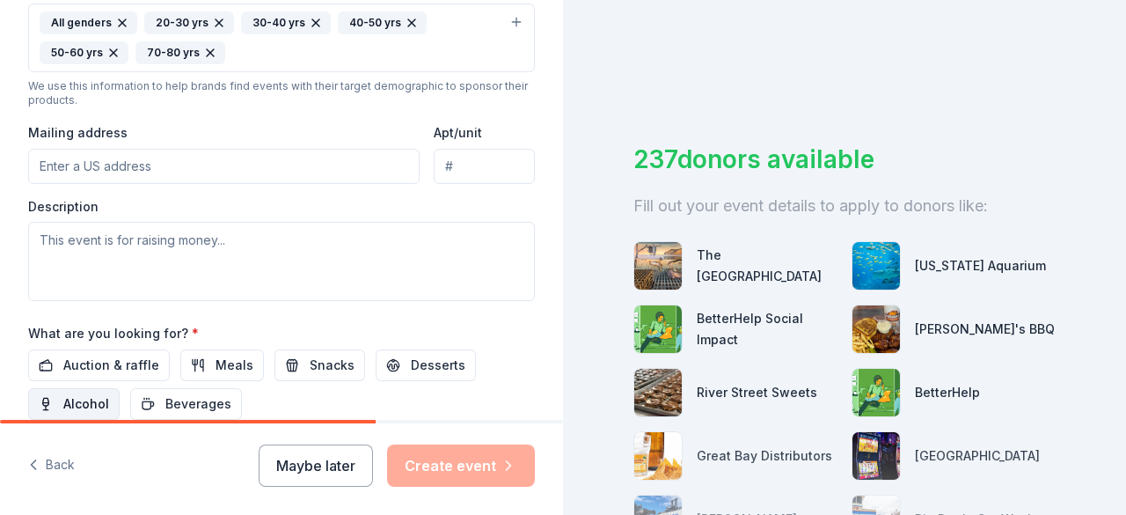
click at [83, 395] on span "Alcohol" at bounding box center [86, 403] width 46 height 21
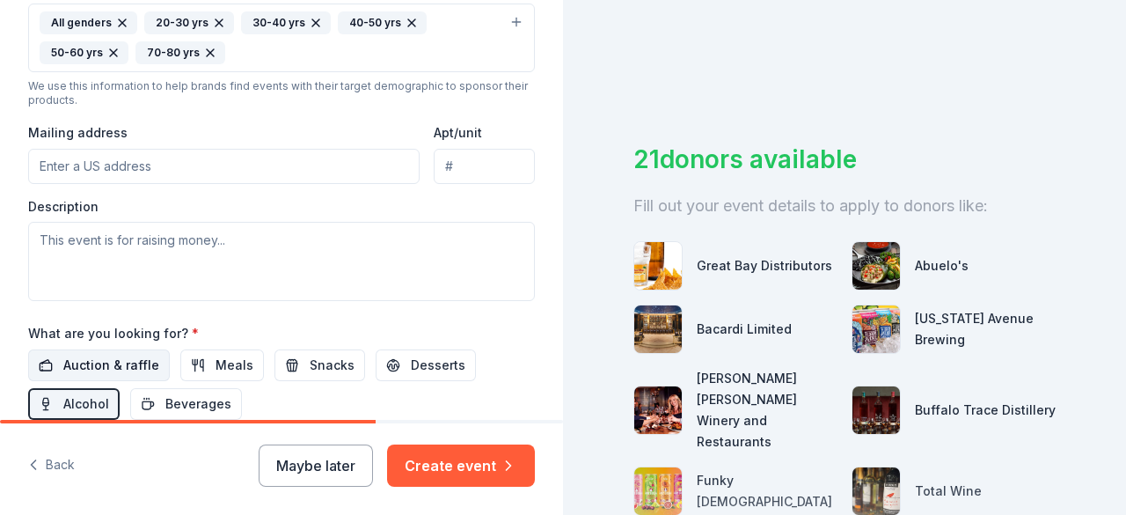
drag, startPoint x: 130, startPoint y: 357, endPoint x: 121, endPoint y: 362, distance: 9.8
click at [130, 357] on span "Auction & raffle" at bounding box center [111, 365] width 96 height 21
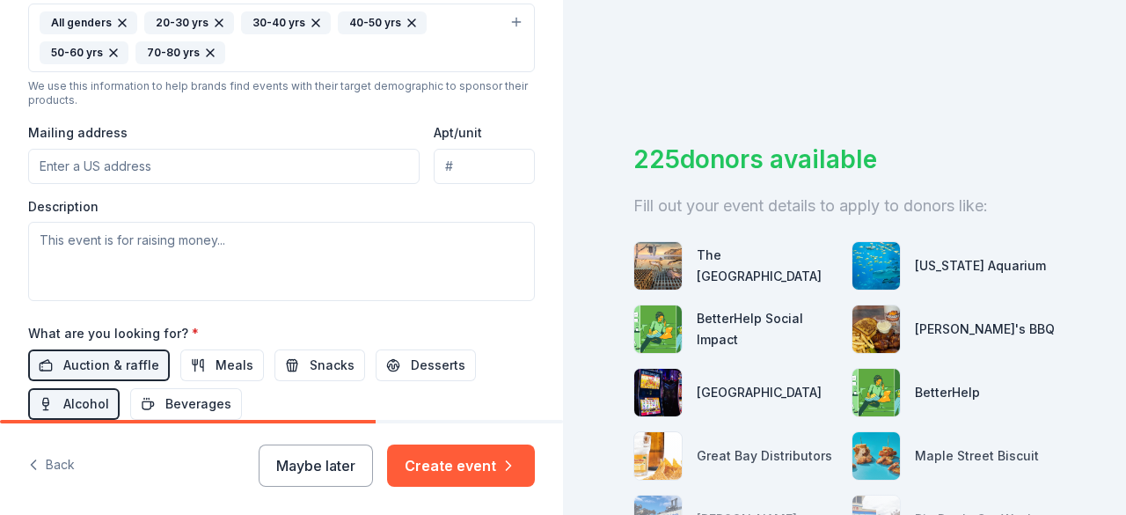
click at [137, 163] on input "Mailing address" at bounding box center [224, 166] width 392 height 35
type input "[STREET_ADDRESS]"
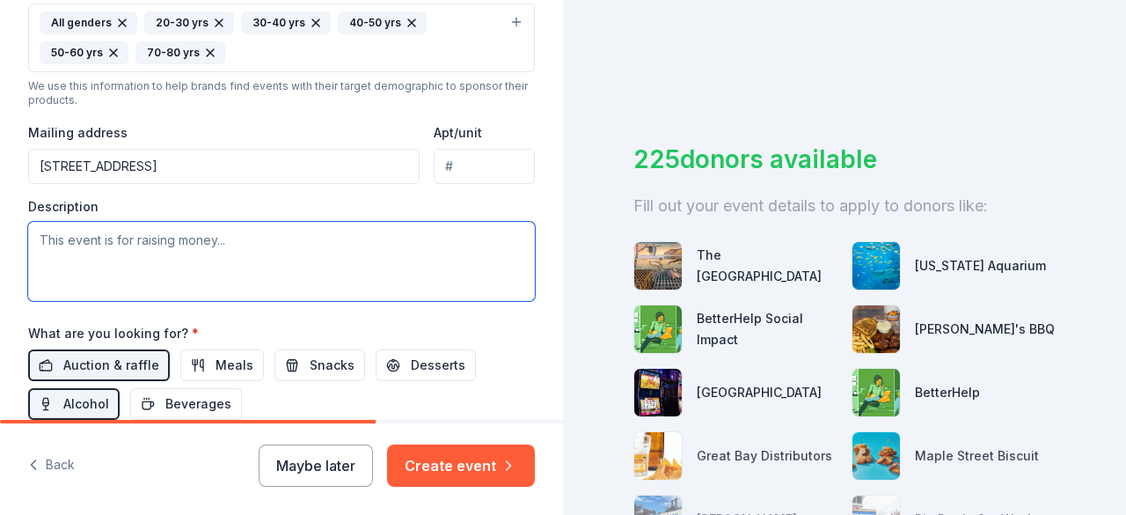
click at [185, 235] on textarea at bounding box center [281, 261] width 507 height 79
click at [181, 239] on textarea at bounding box center [281, 261] width 507 height 79
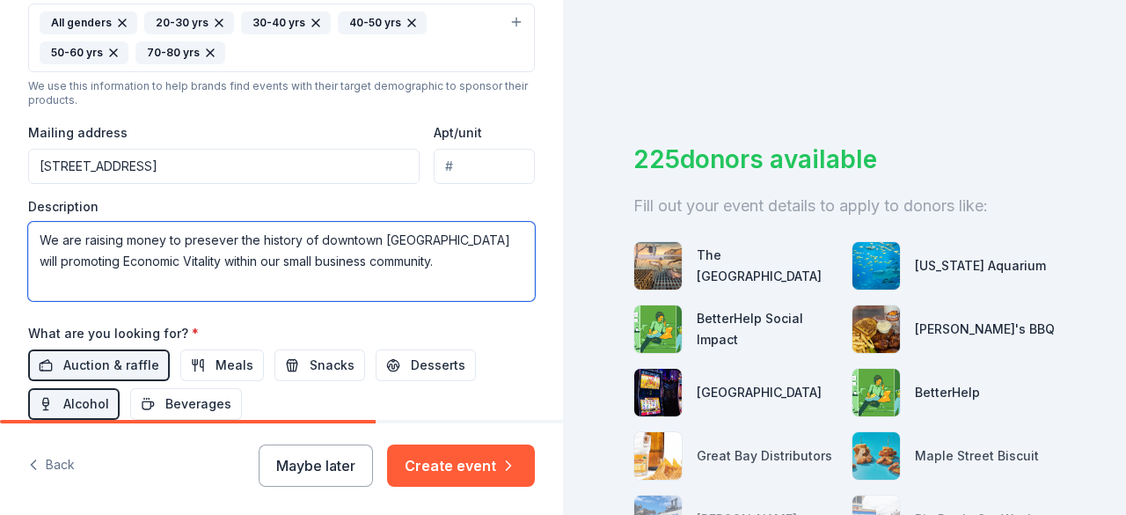
click at [205, 233] on textarea "We are raising money to presever the history of downtown [GEOGRAPHIC_DATA] will…" at bounding box center [281, 261] width 507 height 79
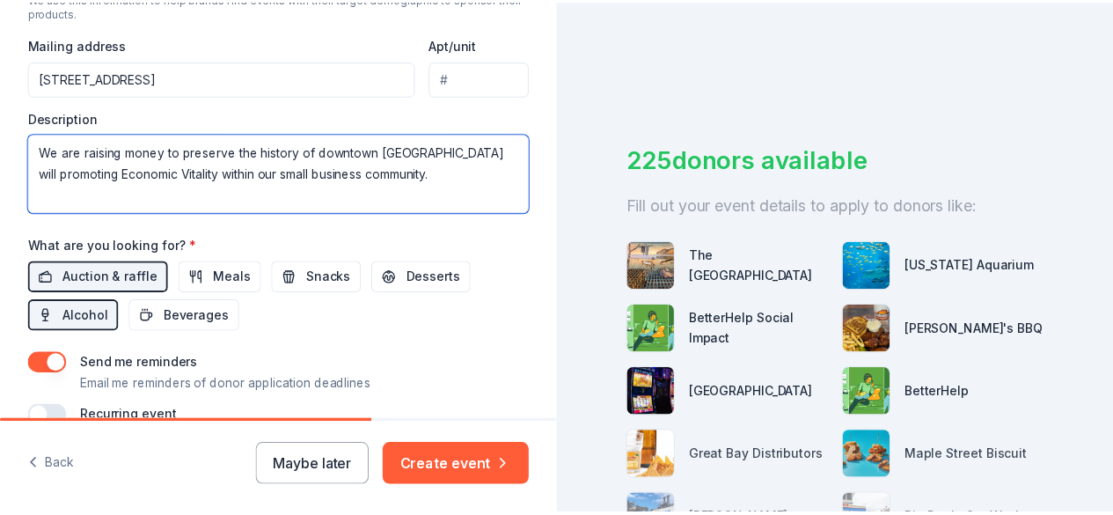
scroll to position [779, 0]
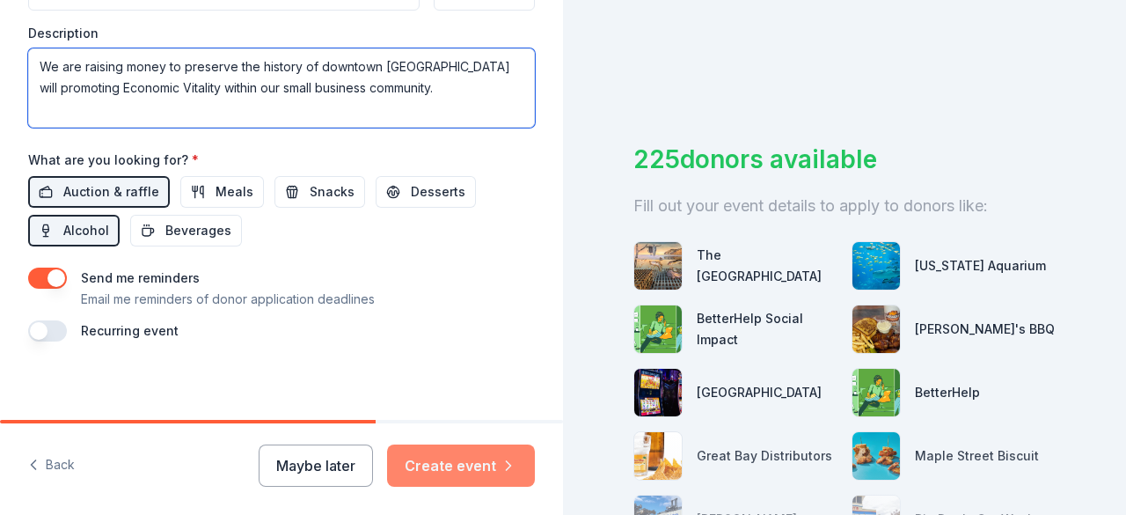
type textarea "We are raising money to preserve the history of downtown [GEOGRAPHIC_DATA] will…"
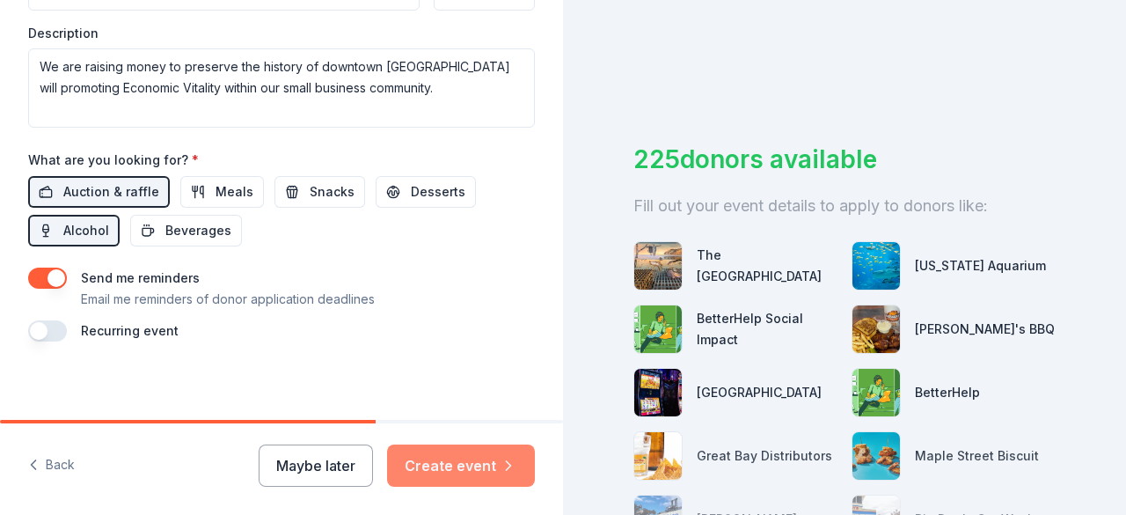
click at [472, 467] on button "Create event" at bounding box center [461, 465] width 148 height 42
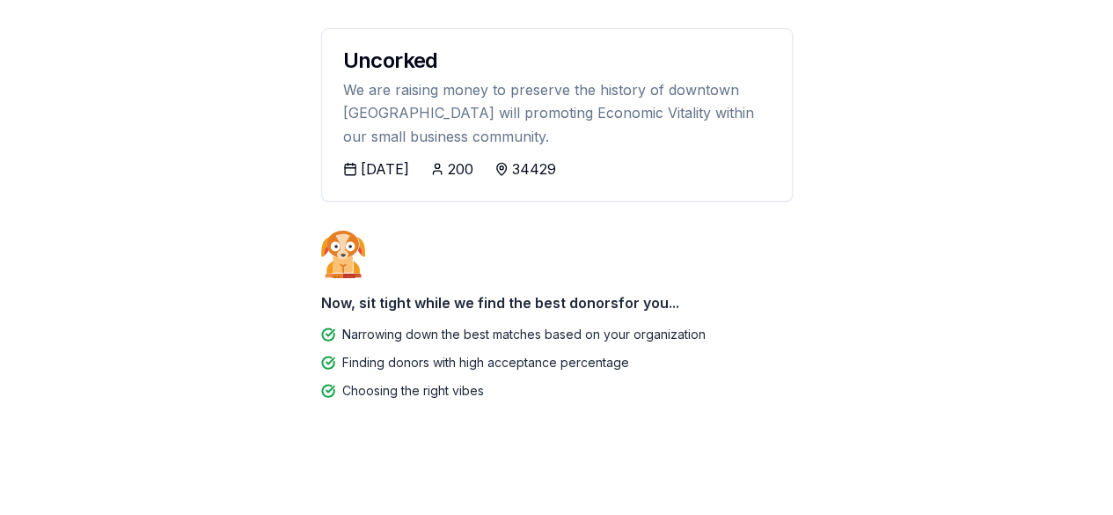
scroll to position [204, 0]
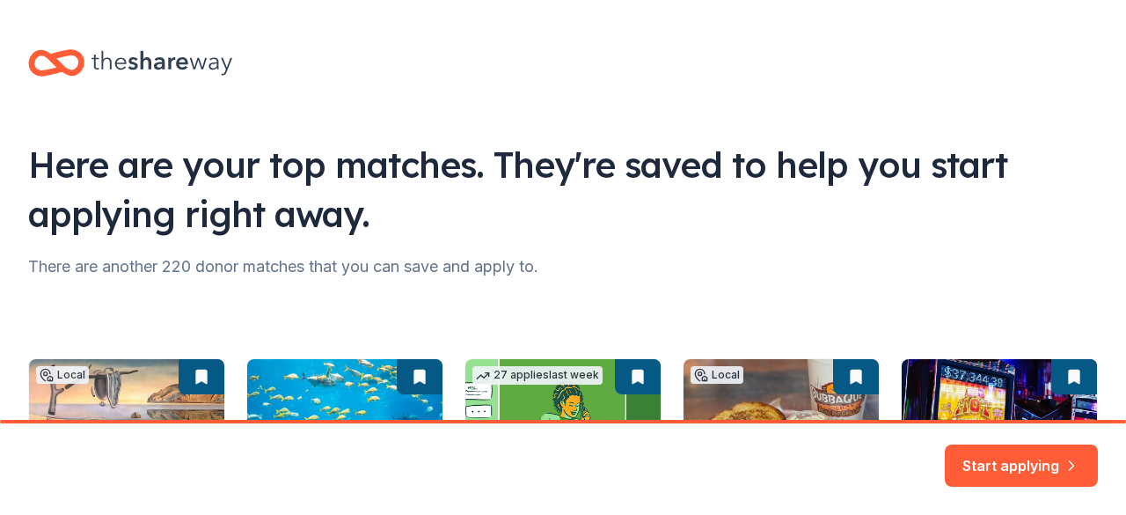
click at [558, 136] on div "Here are your top matches. They're saved to help you start applying right away.…" at bounding box center [563, 370] width 1126 height 740
click at [1003, 455] on button "Start applying" at bounding box center [1021, 461] width 153 height 42
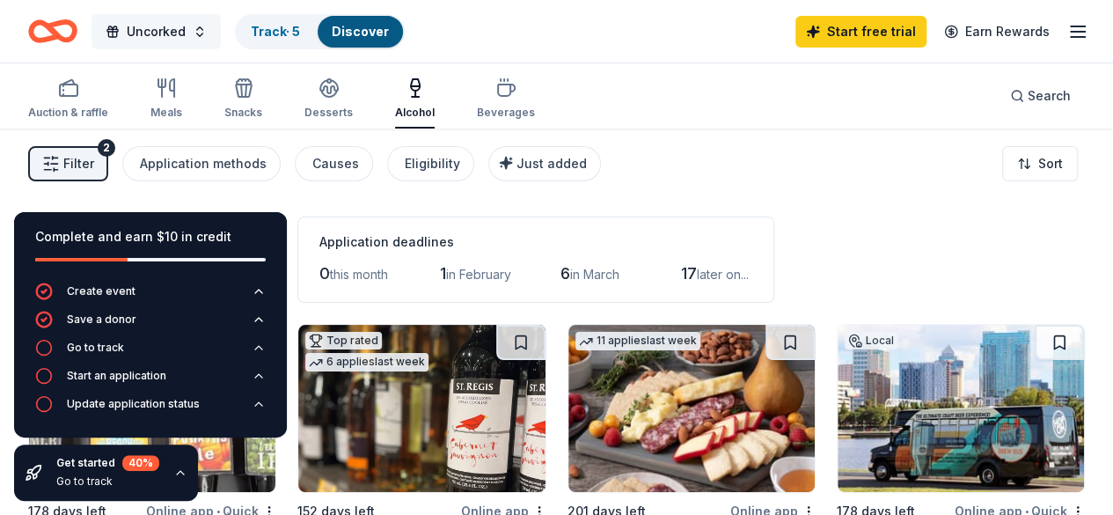
click at [160, 31] on span "Uncorked" at bounding box center [156, 31] width 59 height 21
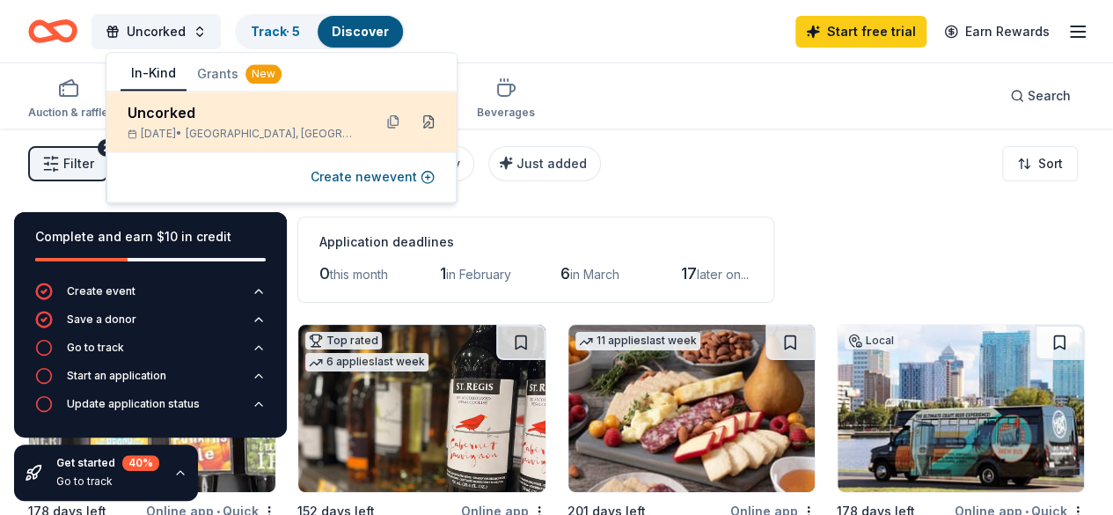
click at [432, 117] on button at bounding box center [428, 121] width 28 height 28
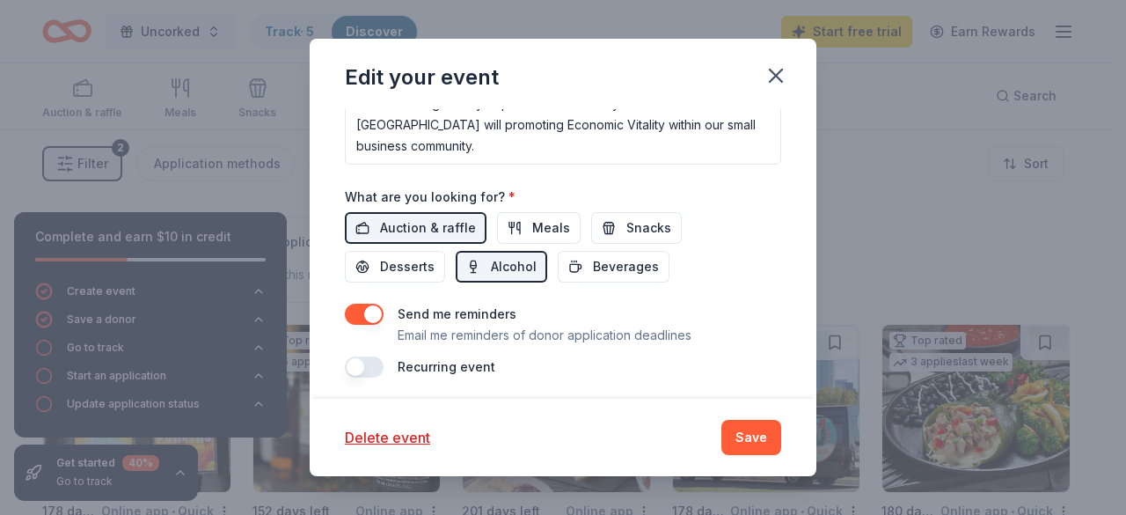
scroll to position [510, 0]
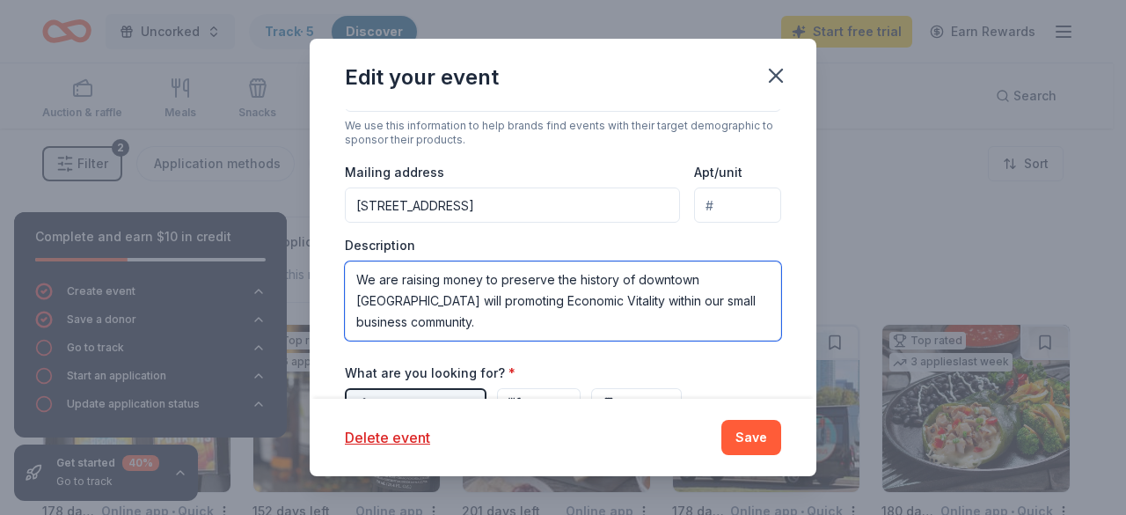
click at [407, 296] on textarea "We are raising money to preserve the history of downtown [GEOGRAPHIC_DATA] will…" at bounding box center [563, 300] width 436 height 79
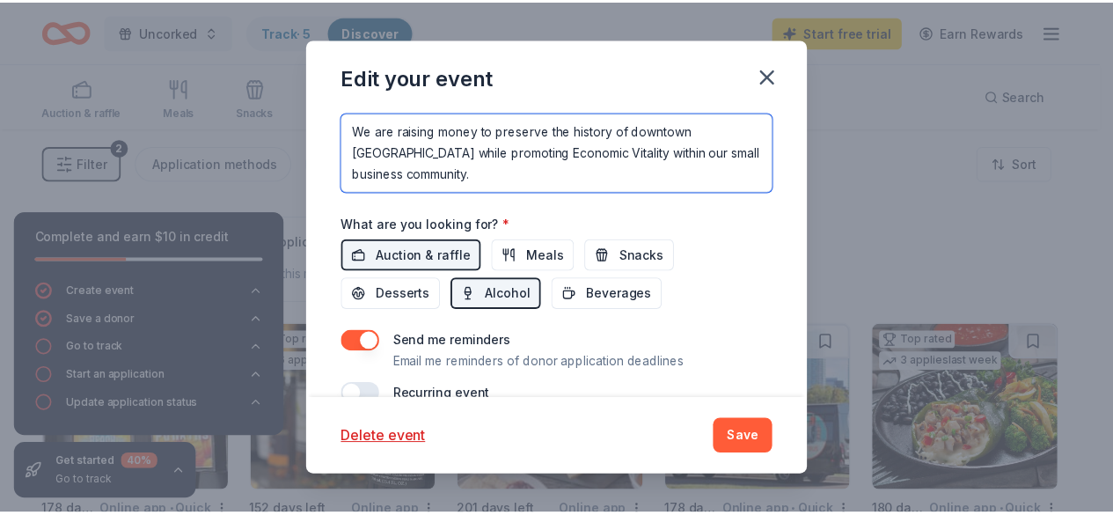
scroll to position [686, 0]
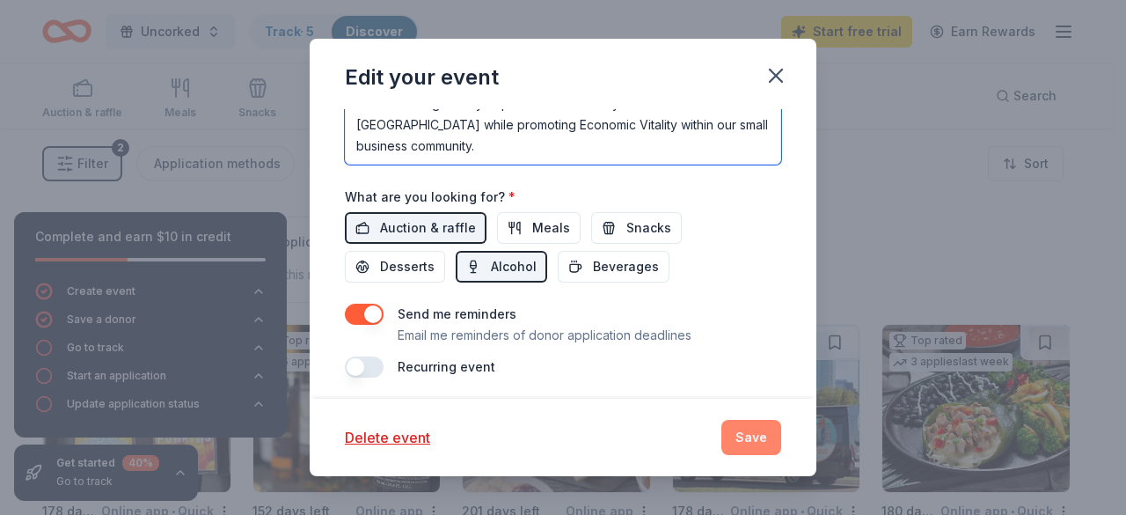
type textarea "We are raising money to preserve the history of downtown [GEOGRAPHIC_DATA] whil…"
click at [741, 439] on button "Save" at bounding box center [752, 437] width 60 height 35
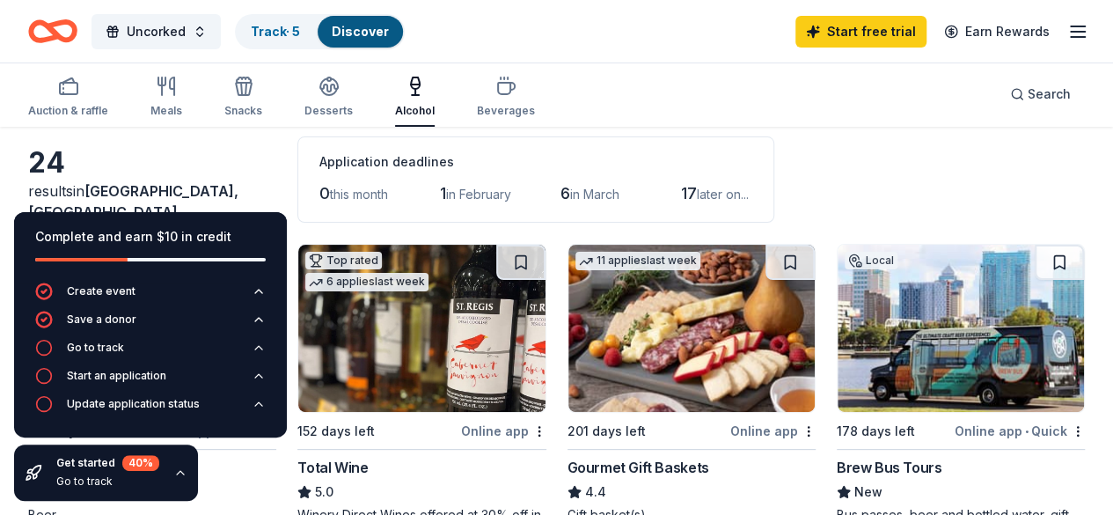
scroll to position [88, 0]
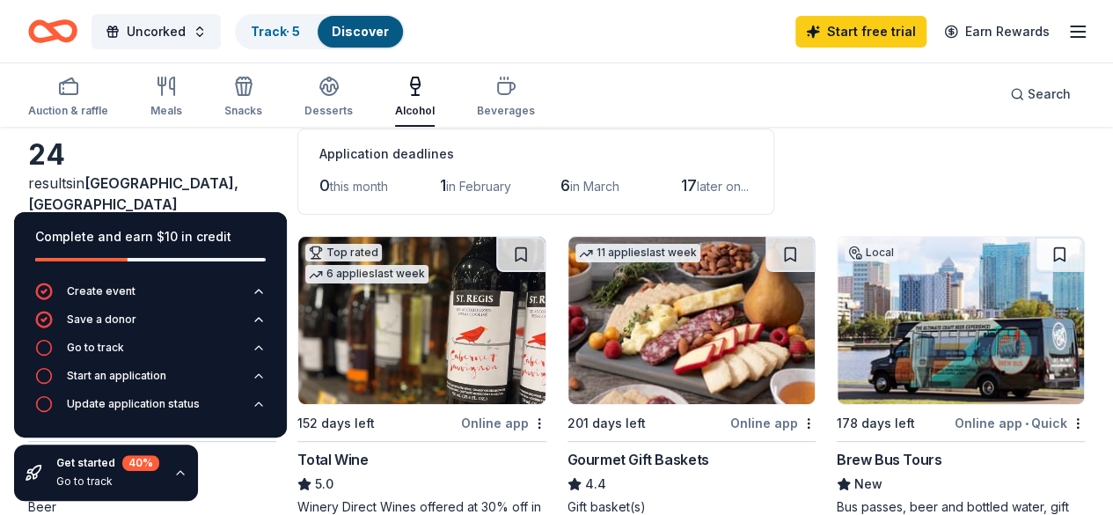
click at [889, 178] on div "24 results in [GEOGRAPHIC_DATA], [GEOGRAPHIC_DATA] Application deadlines 0 this…" at bounding box center [556, 171] width 1057 height 86
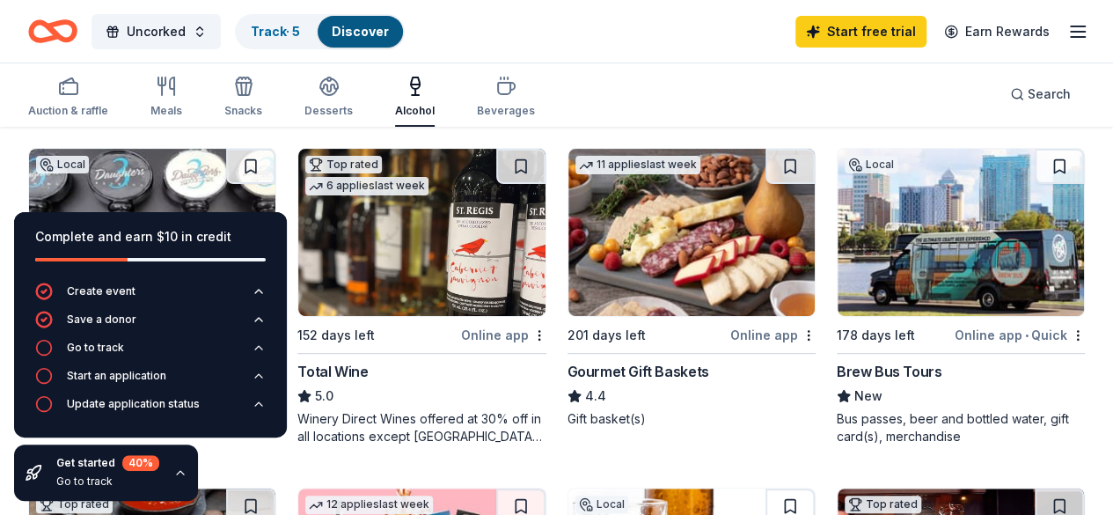
click at [388, 224] on img at bounding box center [421, 232] width 246 height 167
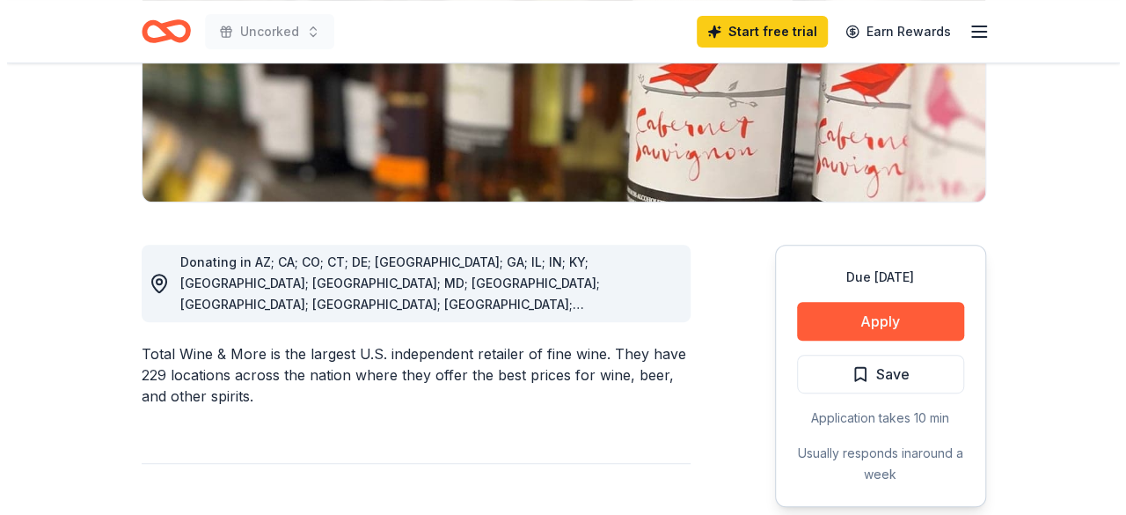
scroll to position [352, 0]
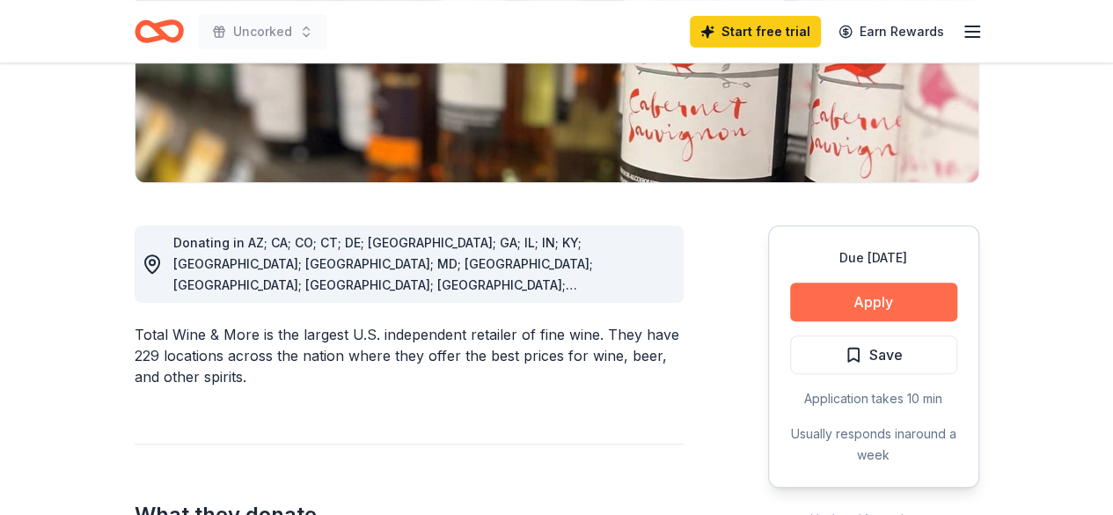
click at [862, 292] on button "Apply" at bounding box center [873, 301] width 167 height 39
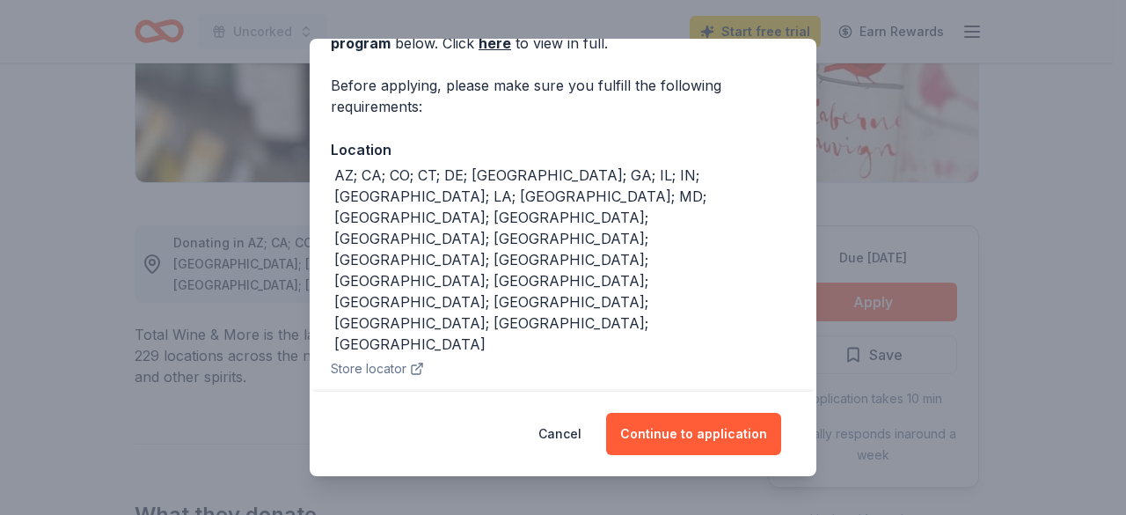
scroll to position [114, 0]
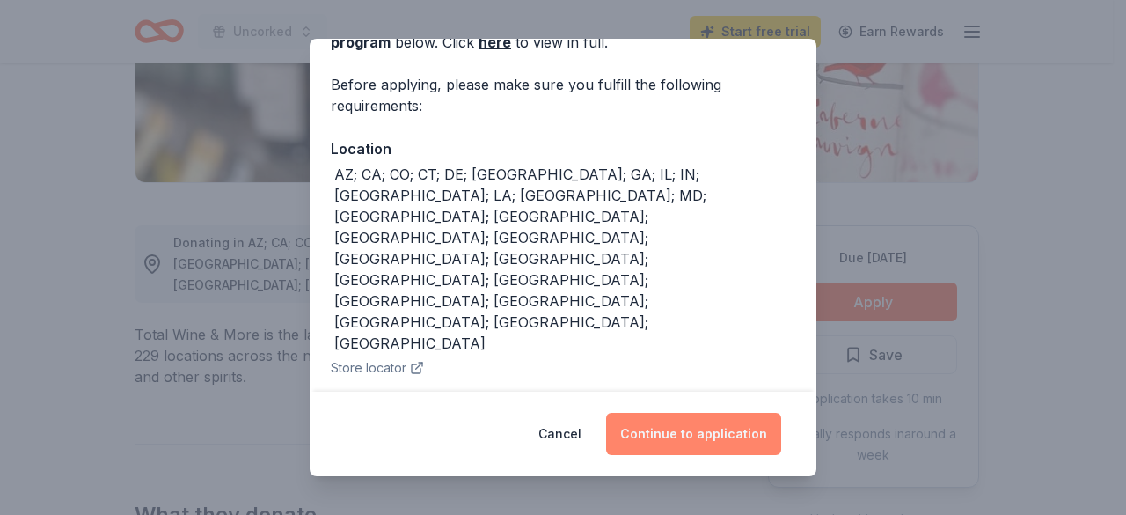
click at [680, 425] on button "Continue to application" at bounding box center [693, 434] width 175 height 42
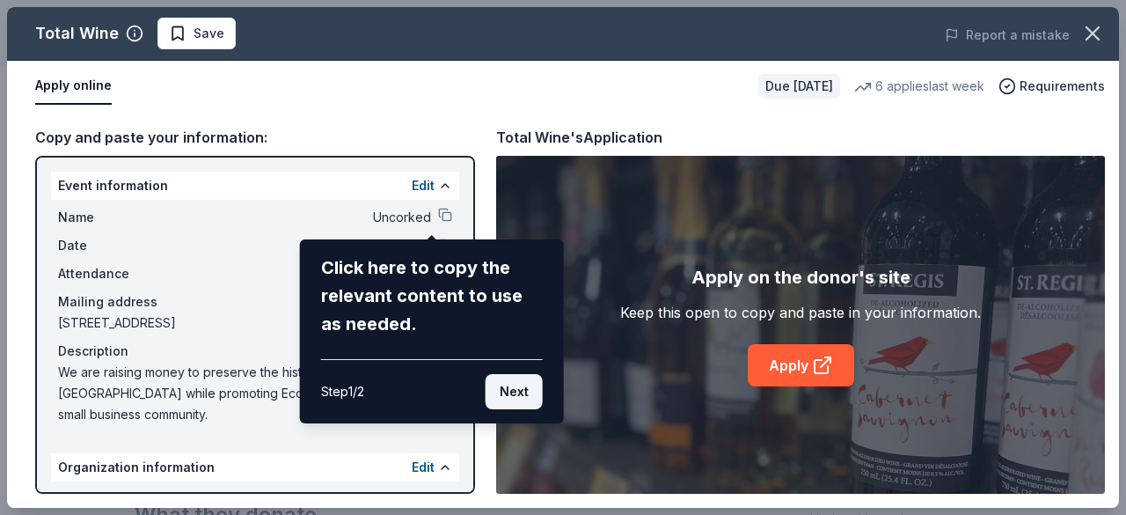
click at [517, 388] on button "Next" at bounding box center [514, 391] width 57 height 35
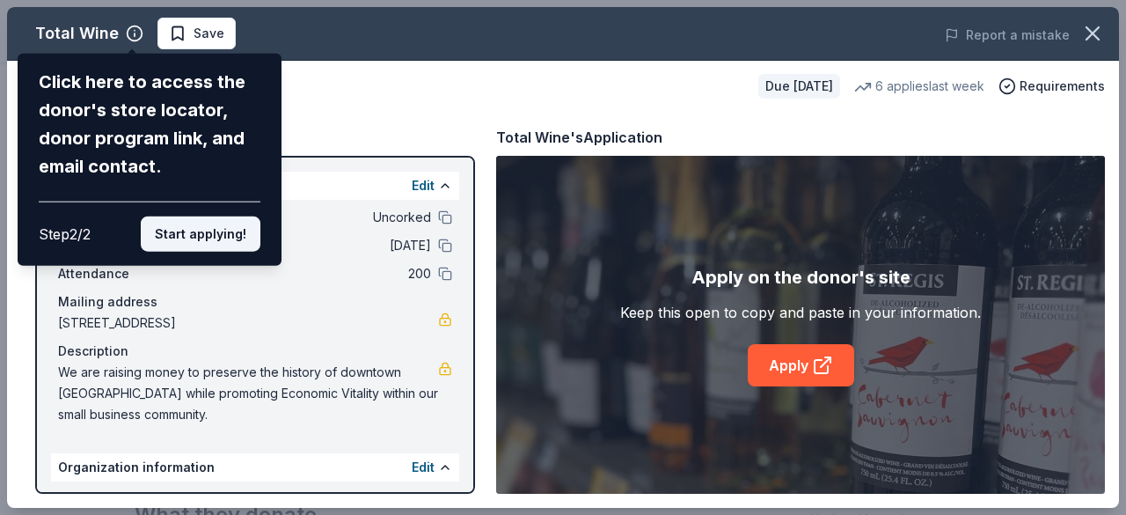
click at [238, 235] on button "Start applying!" at bounding box center [201, 233] width 120 height 35
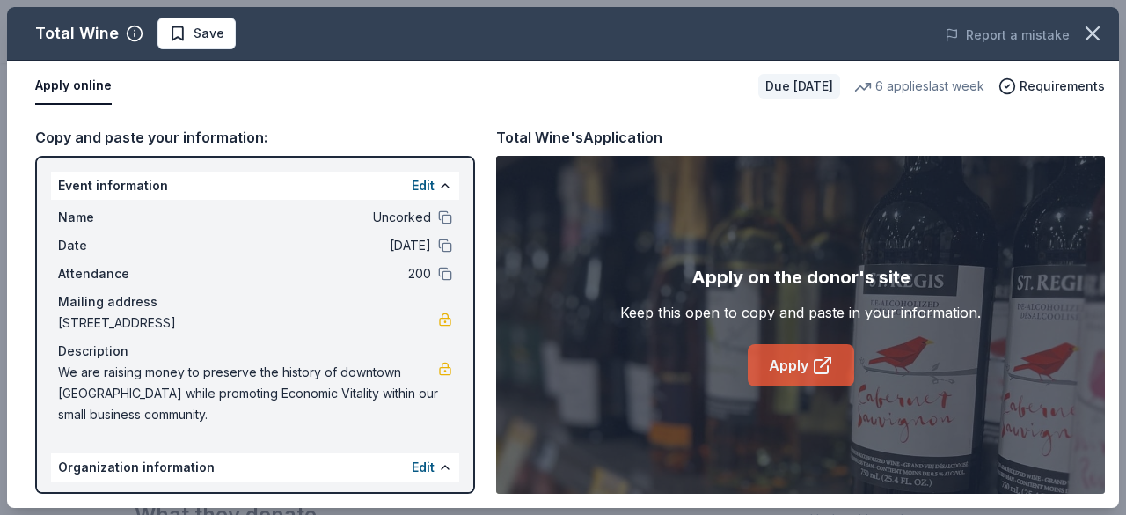
click at [785, 360] on link "Apply" at bounding box center [801, 365] width 106 height 42
